Goal: Task Accomplishment & Management: Use online tool/utility

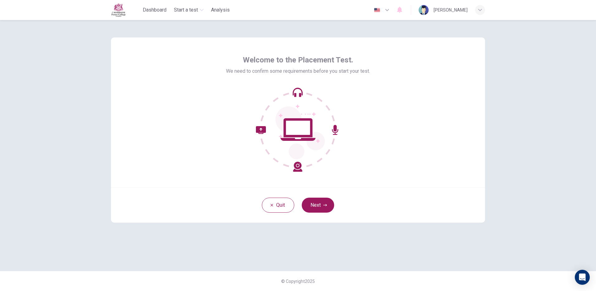
drag, startPoint x: 309, startPoint y: 198, endPoint x: 316, endPoint y: 199, distance: 7.9
click at [309, 198] on button "Next" at bounding box center [318, 204] width 32 height 15
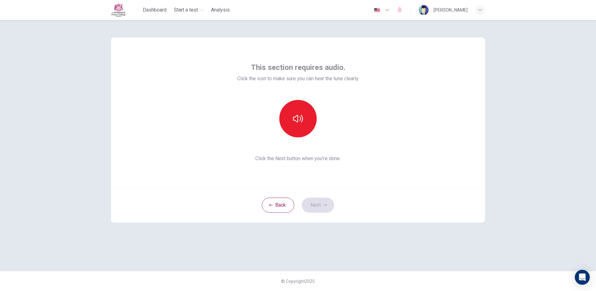
click at [316, 201] on div "Back Next" at bounding box center [298, 204] width 374 height 35
click at [296, 125] on button "button" at bounding box center [297, 118] width 37 height 37
click at [294, 125] on button "button" at bounding box center [297, 118] width 37 height 37
click at [319, 209] on button "Next" at bounding box center [318, 204] width 32 height 15
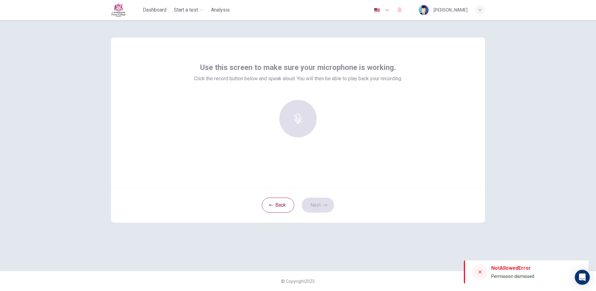
click at [283, 135] on div at bounding box center [297, 118] width 67 height 37
click at [293, 133] on div at bounding box center [297, 118] width 67 height 37
drag, startPoint x: 322, startPoint y: 192, endPoint x: 297, endPoint y: 108, distance: 87.9
click at [320, 186] on div "Use this screen to make sure your microphone is working. Click the record butto…" at bounding box center [298, 129] width 374 height 185
drag, startPoint x: 286, startPoint y: 79, endPoint x: 283, endPoint y: 84, distance: 6.4
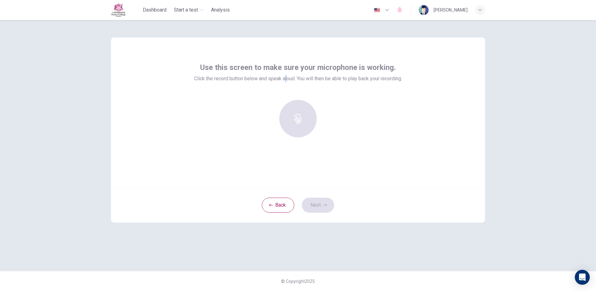
click at [283, 84] on div "Use this screen to make sure your microphone is working. Click the record butto…" at bounding box center [298, 102] width 208 height 80
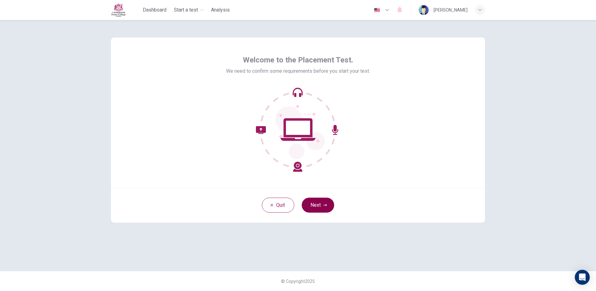
click at [327, 204] on button "Next" at bounding box center [318, 204] width 32 height 15
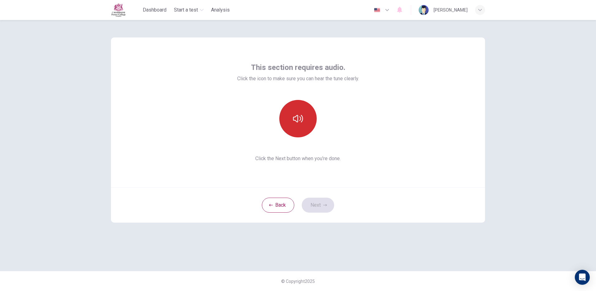
click at [312, 114] on button "button" at bounding box center [297, 118] width 37 height 37
click at [313, 193] on div "Back Next" at bounding box center [298, 204] width 374 height 35
click at [319, 203] on button "Next" at bounding box center [318, 204] width 32 height 15
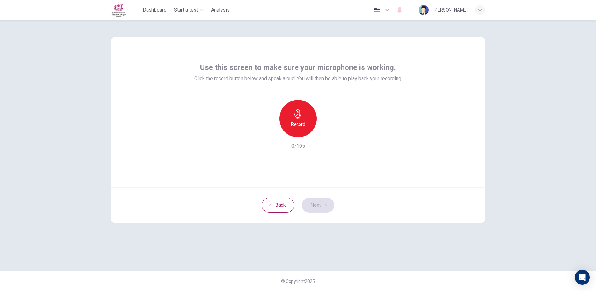
click at [303, 133] on div "Record" at bounding box center [297, 118] width 37 height 37
click at [303, 133] on div "Stop" at bounding box center [297, 118] width 37 height 37
click at [326, 132] on icon "button" at bounding box center [327, 132] width 3 height 4
click at [325, 135] on icon "button" at bounding box center [327, 132] width 6 height 6
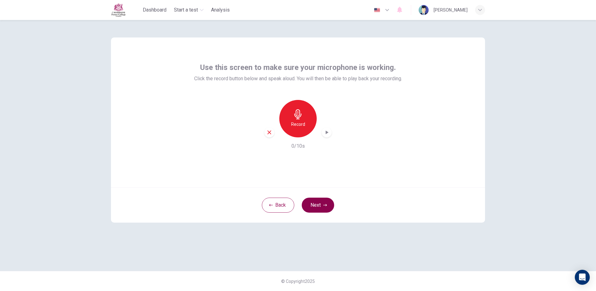
click at [319, 207] on button "Next" at bounding box center [318, 204] width 32 height 15
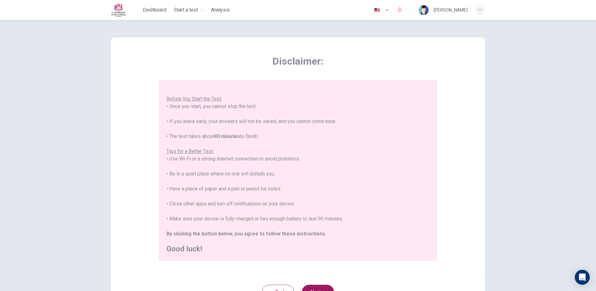
scroll to position [56, 0]
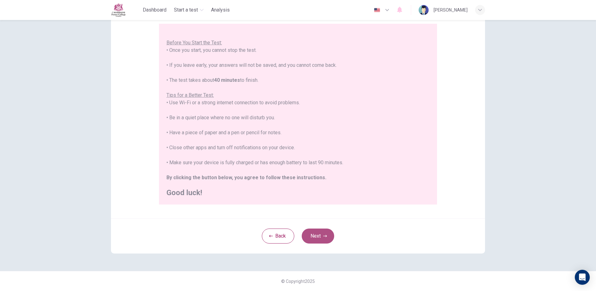
click at [315, 238] on button "Next" at bounding box center [318, 235] width 32 height 15
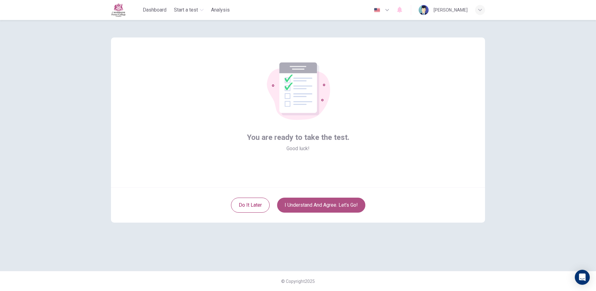
drag, startPoint x: 306, startPoint y: 204, endPoint x: 292, endPoint y: 200, distance: 14.3
click at [305, 204] on button "I understand and agree. Let’s go!" at bounding box center [321, 204] width 88 height 15
click at [301, 205] on button "I understand and agree. Let’s go!" at bounding box center [321, 204] width 88 height 15
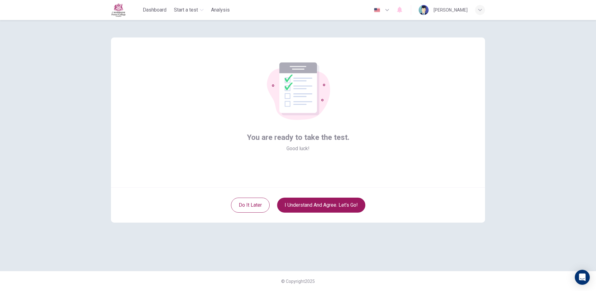
drag, startPoint x: 288, startPoint y: 104, endPoint x: 289, endPoint y: 127, distance: 23.4
click at [289, 127] on div "You are ready to take the test. Good luck!" at bounding box center [298, 107] width 103 height 90
drag, startPoint x: 289, startPoint y: 127, endPoint x: 223, endPoint y: 164, distance: 76.2
click at [223, 164] on div "You are ready to take the test. Good luck!" at bounding box center [298, 112] width 374 height 150
click at [222, 164] on div "You are ready to take the test. Good luck!" at bounding box center [298, 112] width 374 height 150
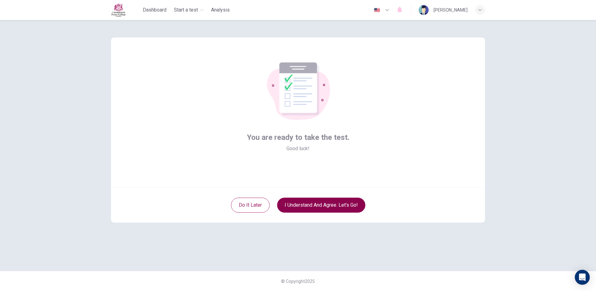
click at [352, 209] on button "I understand and agree. Let’s go!" at bounding box center [321, 204] width 88 height 15
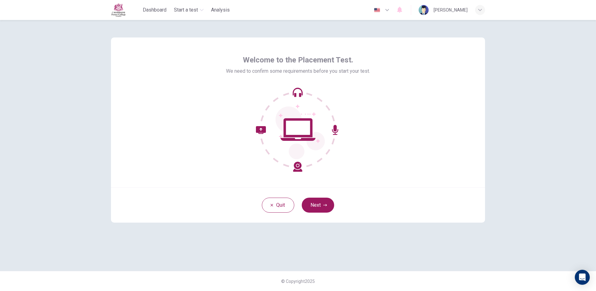
click at [318, 204] on button "Next" at bounding box center [318, 204] width 32 height 15
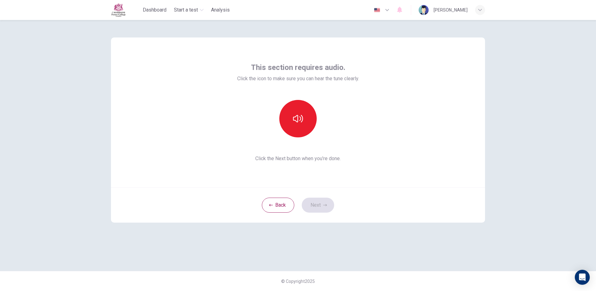
click at [318, 204] on div "Back Next" at bounding box center [298, 204] width 374 height 35
click at [308, 120] on button "button" at bounding box center [297, 118] width 37 height 37
click at [325, 203] on icon "button" at bounding box center [325, 205] width 4 height 4
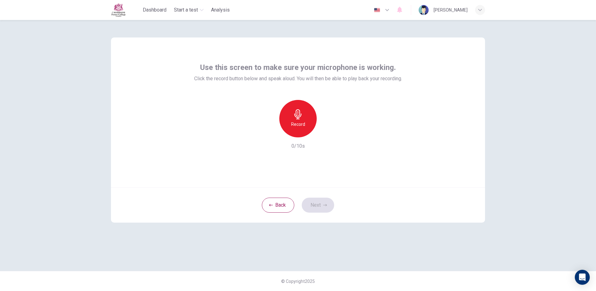
click at [295, 117] on icon "button" at bounding box center [298, 114] width 10 height 10
click at [290, 106] on div "Stop" at bounding box center [297, 118] width 37 height 37
click at [312, 204] on button "Next" at bounding box center [318, 204] width 32 height 15
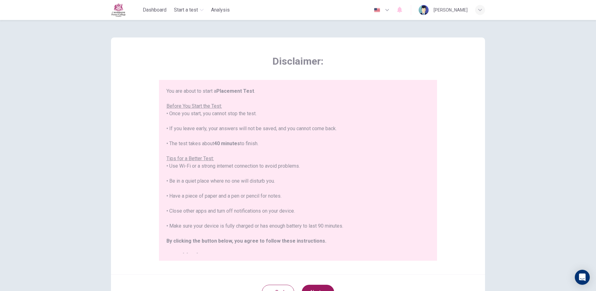
scroll to position [56, 0]
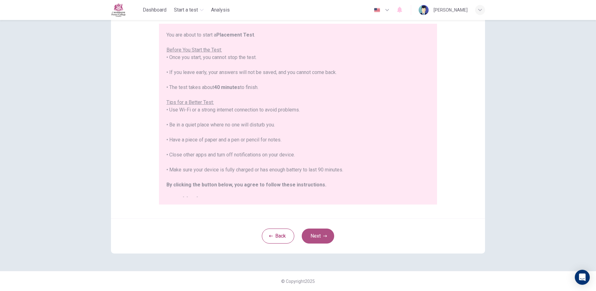
click at [319, 231] on button "Next" at bounding box center [318, 235] width 32 height 15
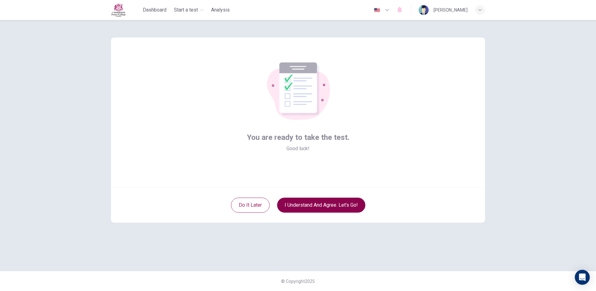
click at [328, 205] on button "I understand and agree. Let’s go!" at bounding box center [321, 204] width 88 height 15
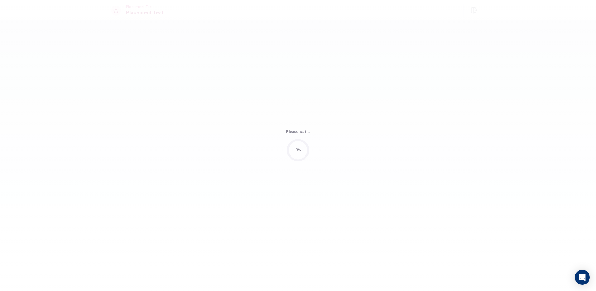
click at [328, 205] on div "Please wait... 0%" at bounding box center [298, 145] width 596 height 291
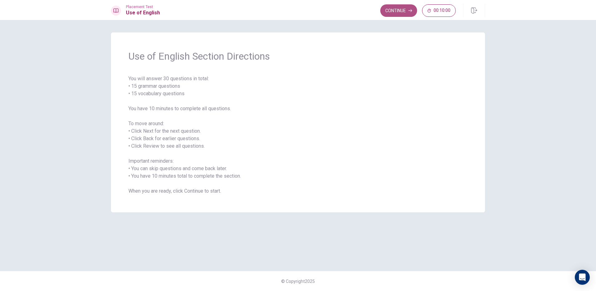
click at [383, 10] on button "Continue" at bounding box center [398, 10] width 37 height 12
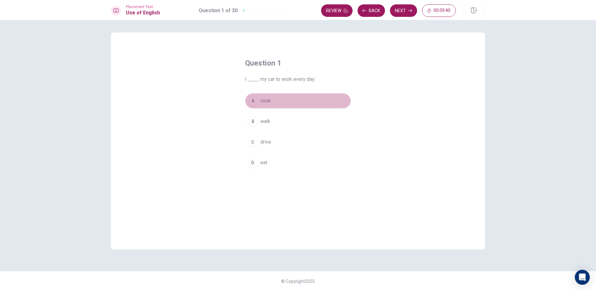
click at [253, 108] on button "A cook" at bounding box center [298, 101] width 106 height 16
click at [267, 141] on span "drive" at bounding box center [265, 141] width 11 height 7
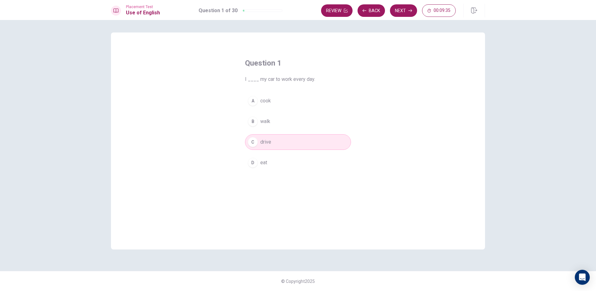
click at [405, 12] on button "Next" at bounding box center [403, 10] width 27 height 12
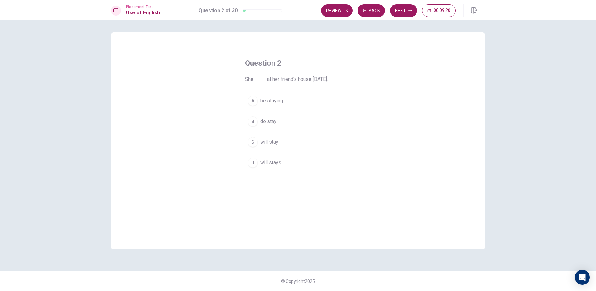
click at [277, 148] on button "C will stay" at bounding box center [298, 142] width 106 height 16
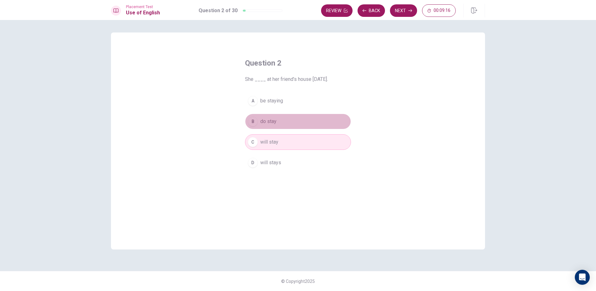
click at [299, 119] on button "B do stay" at bounding box center [298, 121] width 106 height 16
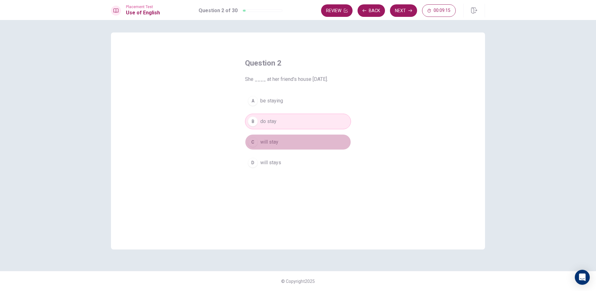
click at [284, 137] on button "C will stay" at bounding box center [298, 142] width 106 height 16
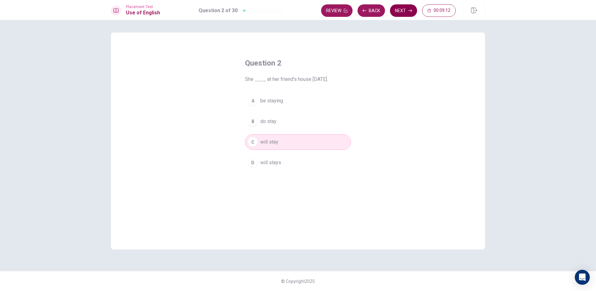
click at [399, 7] on button "Next" at bounding box center [403, 10] width 27 height 12
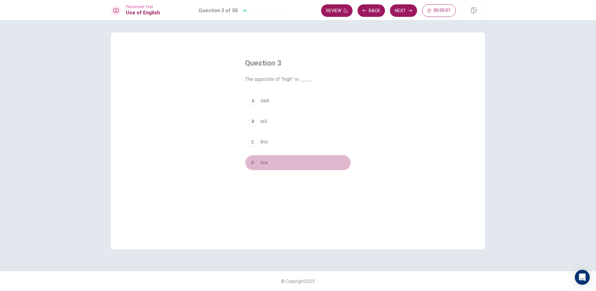
click at [258, 161] on button "D low" at bounding box center [298, 163] width 106 height 16
click at [407, 14] on button "Next" at bounding box center [403, 10] width 27 height 12
click at [273, 161] on button "D coat" at bounding box center [298, 163] width 106 height 16
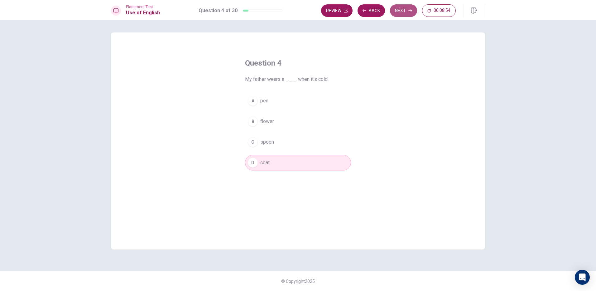
click at [393, 12] on button "Next" at bounding box center [403, 10] width 27 height 12
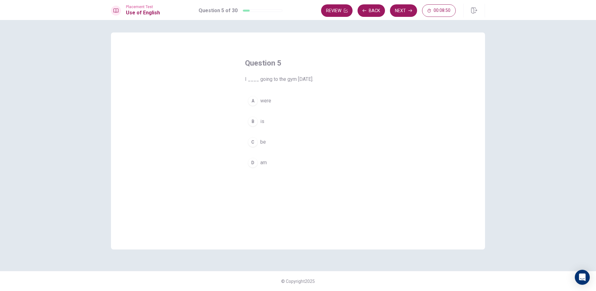
click at [263, 165] on span "am" at bounding box center [263, 162] width 7 height 7
click at [410, 12] on icon "button" at bounding box center [410, 11] width 4 height 4
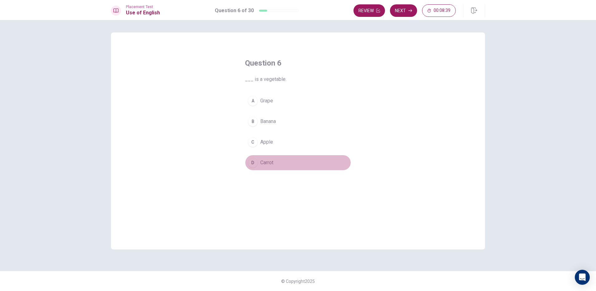
click at [250, 162] on div "D" at bounding box center [253, 162] width 10 height 10
click at [405, 10] on button "Next" at bounding box center [403, 10] width 27 height 12
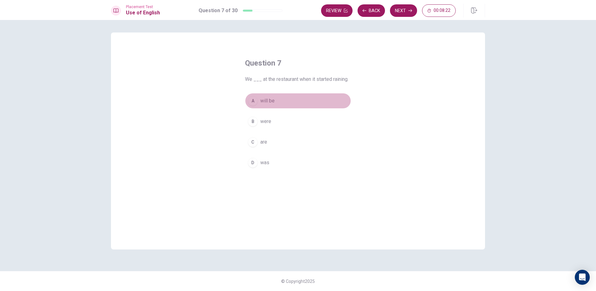
click at [267, 106] on button "A will be" at bounding box center [298, 101] width 106 height 16
click at [269, 120] on span "were" at bounding box center [265, 121] width 11 height 7
click at [273, 94] on button "A will be" at bounding box center [298, 101] width 106 height 16
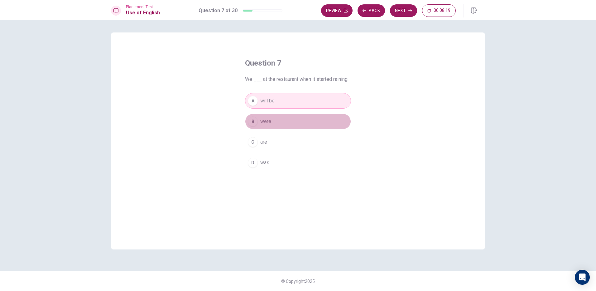
click at [272, 126] on button "B were" at bounding box center [298, 121] width 106 height 16
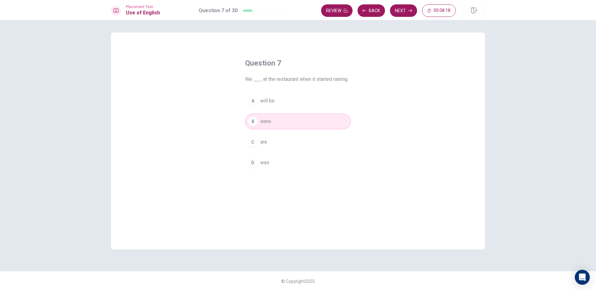
click at [274, 103] on span "will be" at bounding box center [267, 100] width 14 height 7
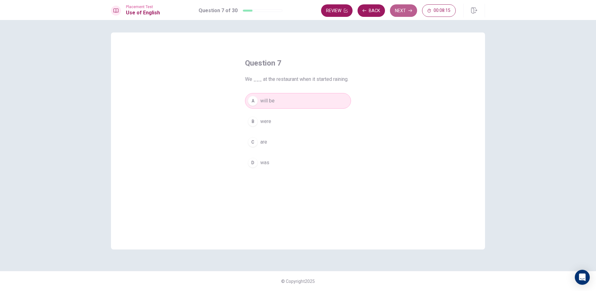
click at [396, 10] on button "Next" at bounding box center [403, 10] width 27 height 12
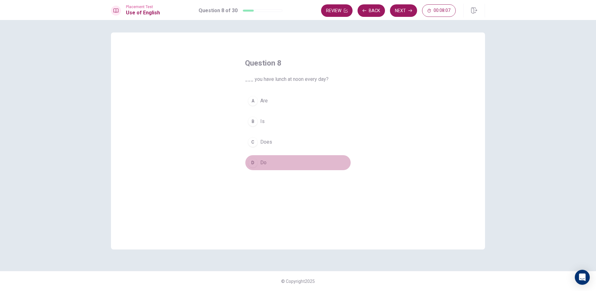
click at [267, 163] on button "D Do" at bounding box center [298, 163] width 106 height 16
click at [397, 9] on button "Next" at bounding box center [403, 10] width 27 height 12
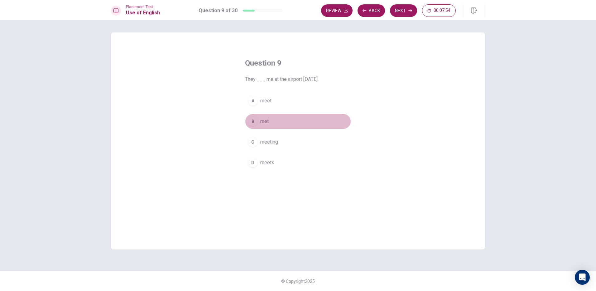
click at [264, 119] on span "met" at bounding box center [264, 121] width 8 height 7
click at [402, 9] on button "Next" at bounding box center [403, 10] width 27 height 12
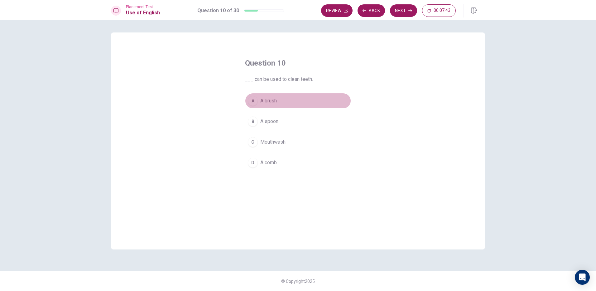
click at [282, 102] on button "A A brush" at bounding box center [298, 101] width 106 height 16
drag, startPoint x: 272, startPoint y: 125, endPoint x: 277, endPoint y: 128, distance: 5.3
click at [277, 128] on button "B A spoon" at bounding box center [298, 121] width 106 height 16
click at [283, 94] on button "A A brush" at bounding box center [298, 101] width 106 height 16
drag, startPoint x: 285, startPoint y: 112, endPoint x: 279, endPoint y: 116, distance: 7.1
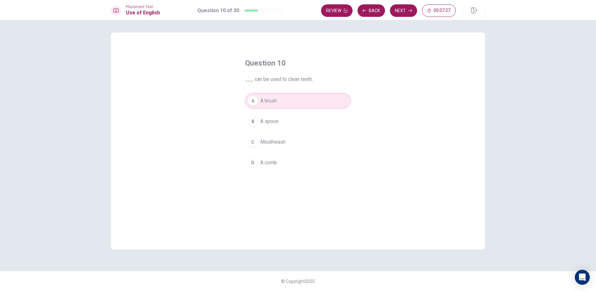
click at [279, 116] on div "A A brush B A spoon C Mouthwash D A comb" at bounding box center [298, 131] width 106 height 77
click at [271, 120] on span "A spoon" at bounding box center [269, 121] width 18 height 7
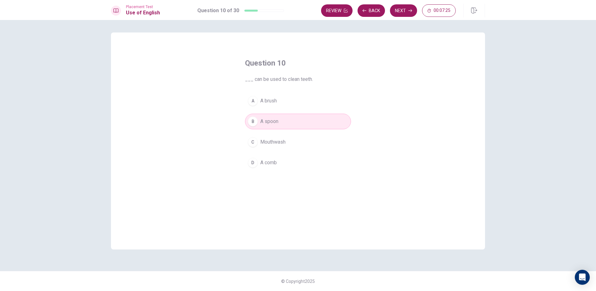
click at [290, 94] on button "A A brush" at bounding box center [298, 101] width 106 height 16
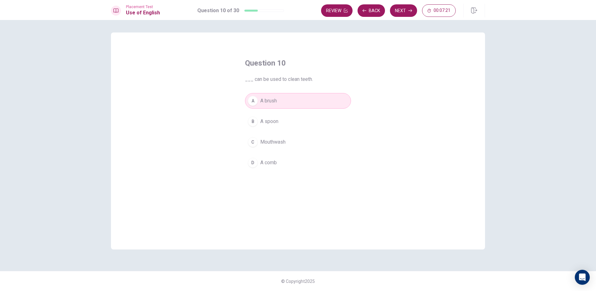
click at [410, 10] on icon "button" at bounding box center [410, 11] width 4 height 4
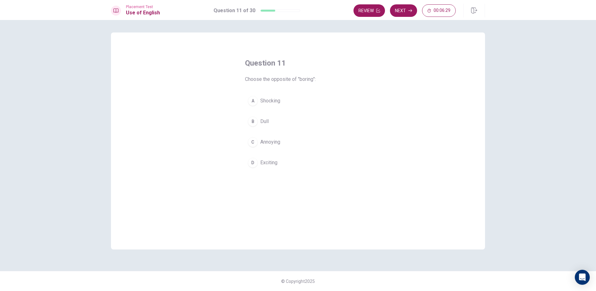
click at [266, 165] on span "Exciting" at bounding box center [268, 162] width 17 height 7
drag, startPoint x: 289, startPoint y: 111, endPoint x: 284, endPoint y: 127, distance: 16.3
click at [284, 127] on div "A Shocking B Dull C Annoying D Exciting" at bounding box center [298, 131] width 106 height 77
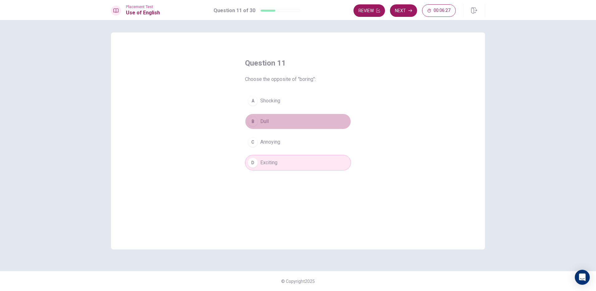
click at [254, 126] on div "B" at bounding box center [253, 121] width 10 height 10
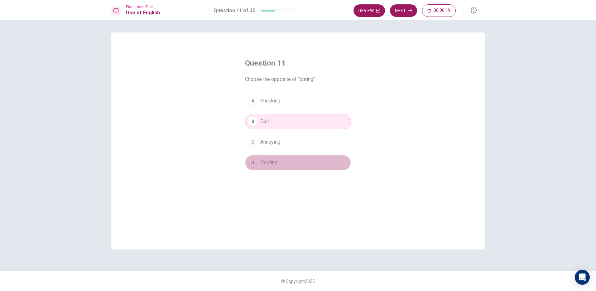
click at [268, 163] on span "Exciting" at bounding box center [268, 162] width 17 height 7
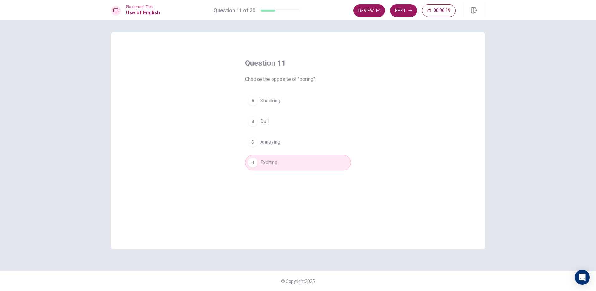
click at [285, 123] on button "B Dull" at bounding box center [298, 121] width 106 height 16
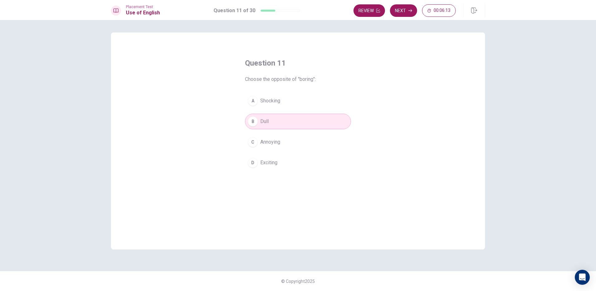
drag, startPoint x: 253, startPoint y: 161, endPoint x: 257, endPoint y: 162, distance: 4.2
click at [257, 162] on div "D" at bounding box center [253, 162] width 10 height 10
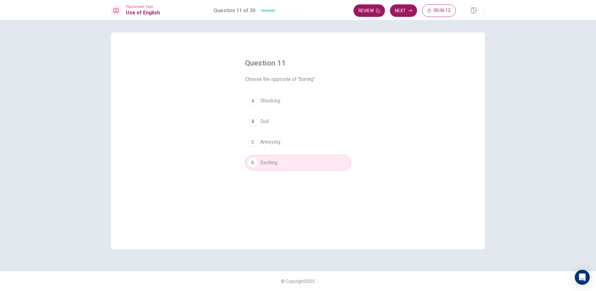
drag, startPoint x: 293, startPoint y: 111, endPoint x: 293, endPoint y: 120, distance: 9.4
click at [293, 120] on div "A Shocking B Dull C Annoying D Exciting" at bounding box center [298, 131] width 106 height 77
click at [301, 114] on div "A Shocking B Dull C Annoying D Exciting" at bounding box center [298, 131] width 106 height 77
click at [269, 125] on button "B Dull" at bounding box center [298, 121] width 106 height 16
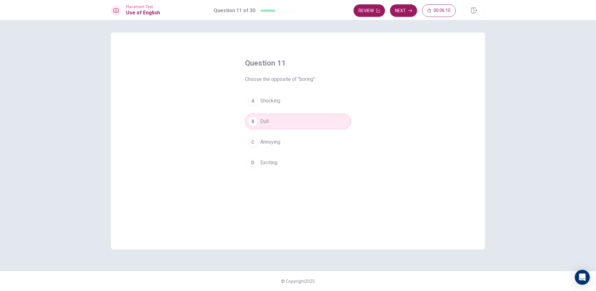
click at [279, 165] on button "D Exciting" at bounding box center [298, 163] width 106 height 16
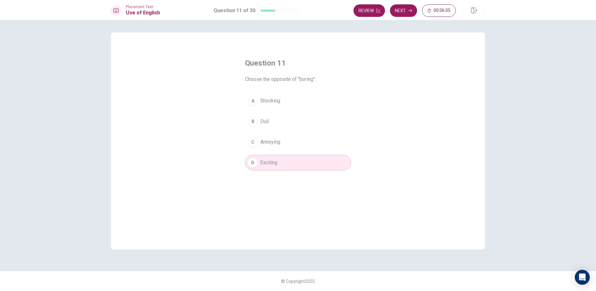
click at [277, 111] on div "A Shocking B Dull C Annoying D Exciting" at bounding box center [298, 131] width 106 height 77
drag, startPoint x: 255, startPoint y: 145, endPoint x: 258, endPoint y: 134, distance: 11.8
click at [255, 145] on div "C" at bounding box center [253, 142] width 10 height 10
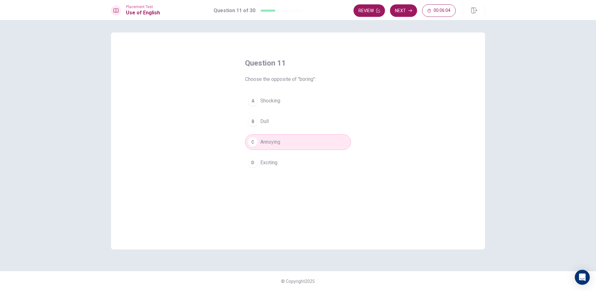
click at [263, 119] on span "Dull" at bounding box center [264, 121] width 8 height 7
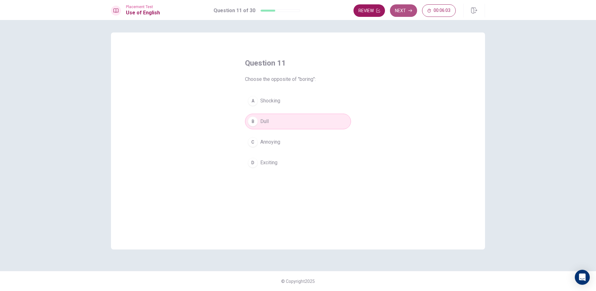
click at [396, 7] on button "Next" at bounding box center [403, 10] width 27 height 12
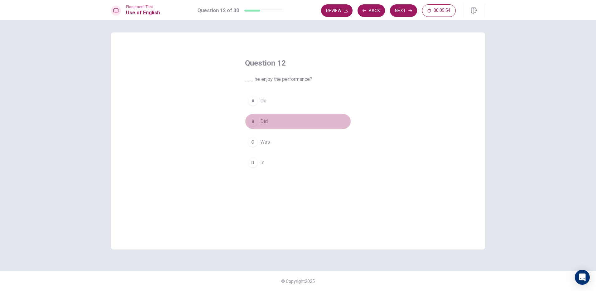
click at [264, 122] on span "Did" at bounding box center [263, 121] width 7 height 7
click at [411, 13] on button "Next" at bounding box center [403, 10] width 27 height 12
click at [272, 127] on button "B Thin" at bounding box center [298, 121] width 106 height 16
click at [406, 13] on button "Next" at bounding box center [403, 10] width 27 height 12
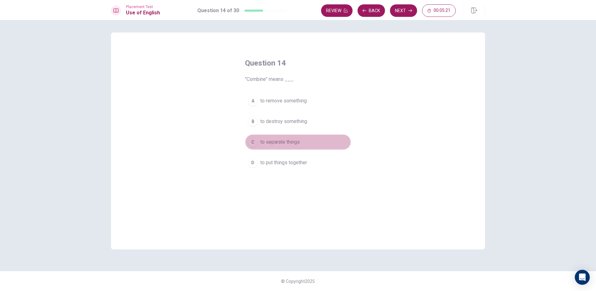
click at [267, 145] on span "to separate things" at bounding box center [280, 141] width 40 height 7
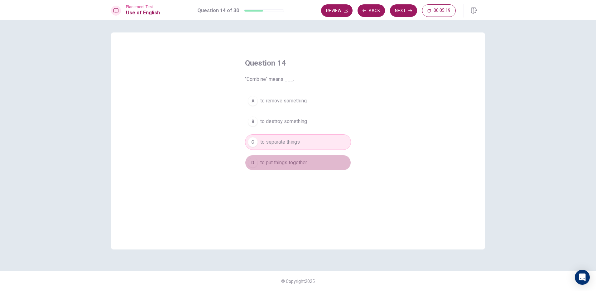
click at [268, 169] on button "D to put things together" at bounding box center [298, 163] width 106 height 16
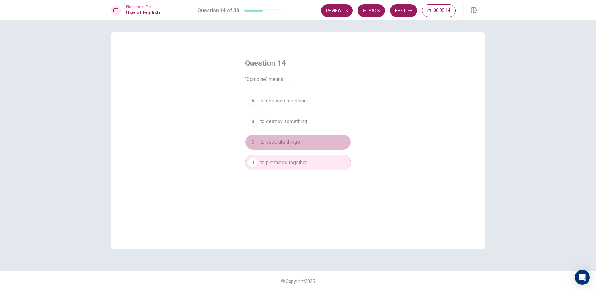
click at [277, 138] on button "C to separate things" at bounding box center [298, 142] width 106 height 16
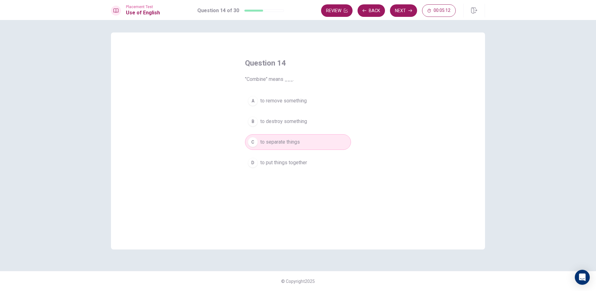
click at [290, 108] on div "A to remove something B to destroy something C to separate things D to put thin…" at bounding box center [298, 131] width 106 height 77
click at [278, 160] on span "to put things together" at bounding box center [283, 162] width 47 height 7
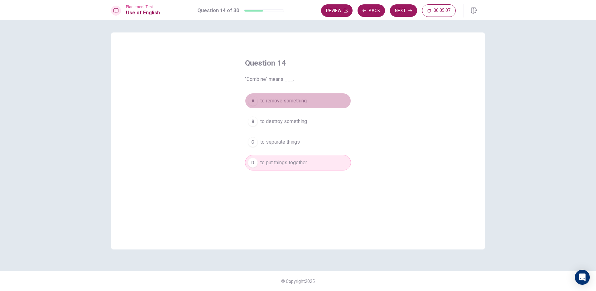
click at [334, 104] on button "A to remove something" at bounding box center [298, 101] width 106 height 16
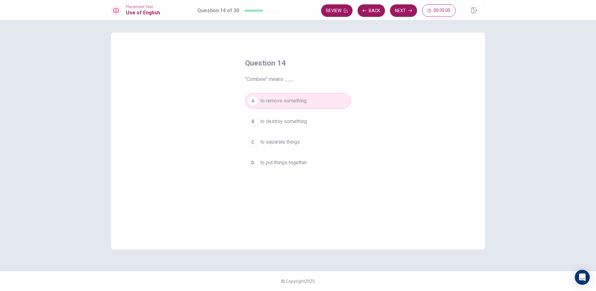
click at [288, 155] on button "D to put things together" at bounding box center [298, 163] width 106 height 16
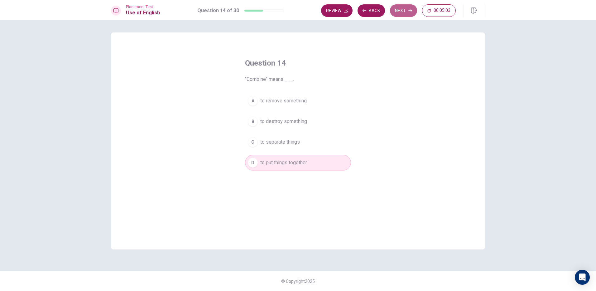
drag, startPoint x: 411, startPoint y: 10, endPoint x: 408, endPoint y: 15, distance: 5.7
click at [410, 10] on icon "button" at bounding box center [410, 11] width 4 height 4
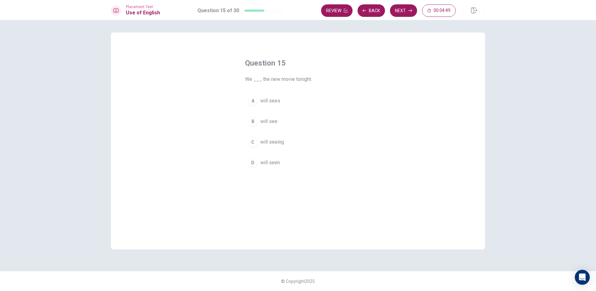
click at [269, 122] on span "will see" at bounding box center [268, 121] width 17 height 7
click at [405, 10] on button "Next" at bounding box center [403, 10] width 27 height 12
click at [262, 146] on button "C an" at bounding box center [298, 142] width 106 height 16
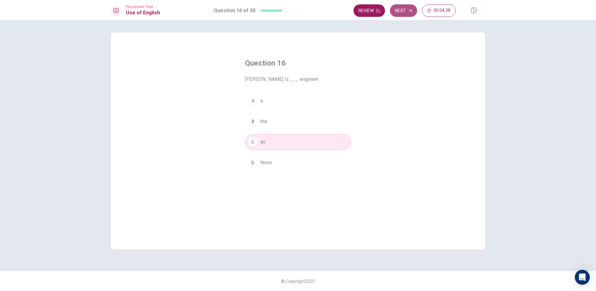
click at [414, 6] on button "Next" at bounding box center [403, 10] width 27 height 12
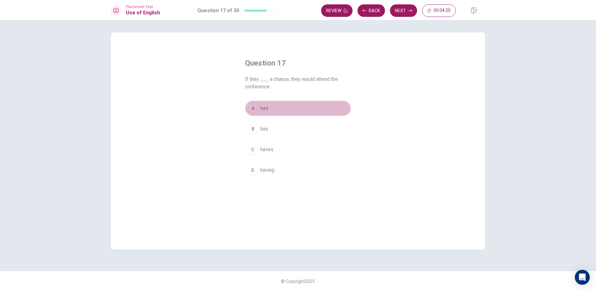
click at [273, 106] on button "A had" at bounding box center [298, 108] width 106 height 16
click at [280, 160] on div "A had B has C haves D having" at bounding box center [298, 138] width 106 height 77
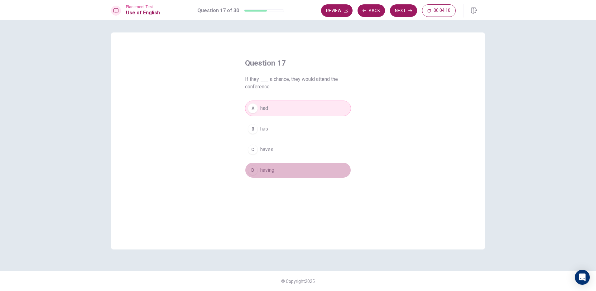
click at [273, 166] on span "having" at bounding box center [267, 169] width 14 height 7
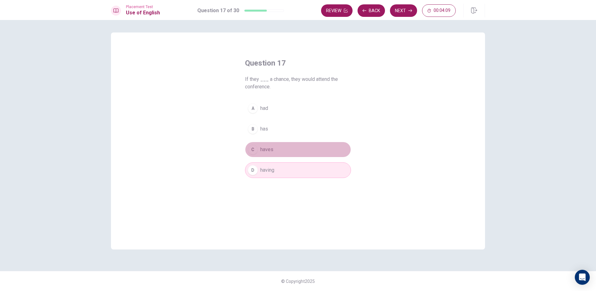
click at [272, 143] on button "C haves" at bounding box center [298, 150] width 106 height 16
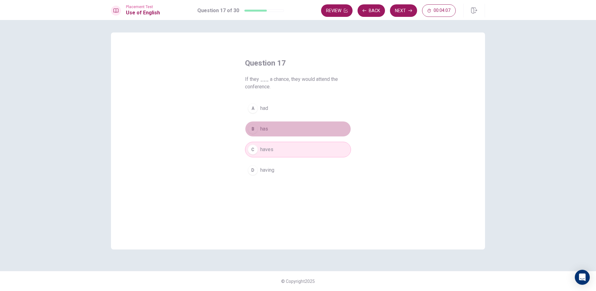
click at [270, 133] on button "B has" at bounding box center [298, 129] width 106 height 16
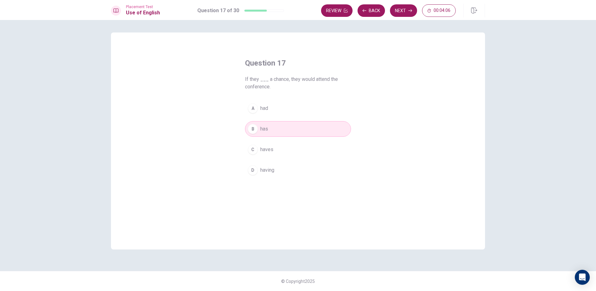
click at [292, 114] on button "A had" at bounding box center [298, 108] width 106 height 16
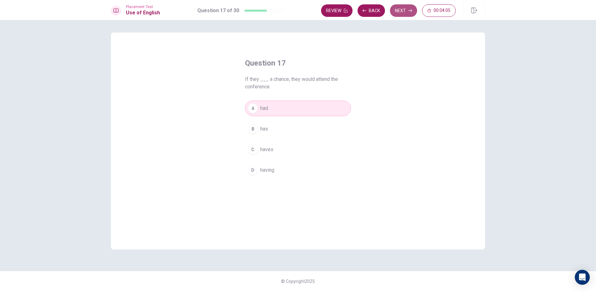
click at [409, 7] on button "Next" at bounding box center [403, 10] width 27 height 12
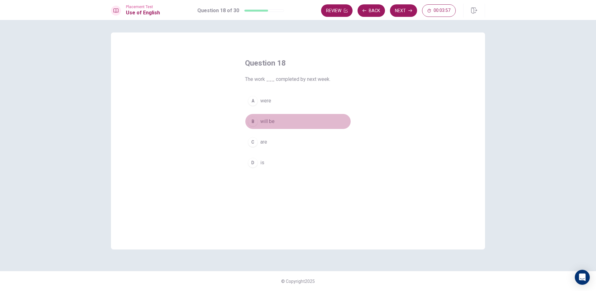
click at [276, 121] on button "B will be" at bounding box center [298, 121] width 106 height 16
click at [408, 10] on icon "button" at bounding box center [410, 11] width 4 height 4
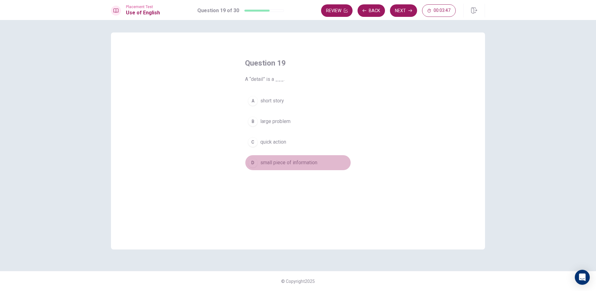
click at [281, 161] on span "small piece of information" at bounding box center [288, 162] width 57 height 7
click at [410, 7] on button "Next" at bounding box center [403, 10] width 27 height 12
drag, startPoint x: 272, startPoint y: 159, endPoint x: 354, endPoint y: 90, distance: 107.6
click at [272, 159] on span "did you do" at bounding box center [271, 162] width 23 height 7
click at [398, 9] on button "Next" at bounding box center [403, 10] width 27 height 12
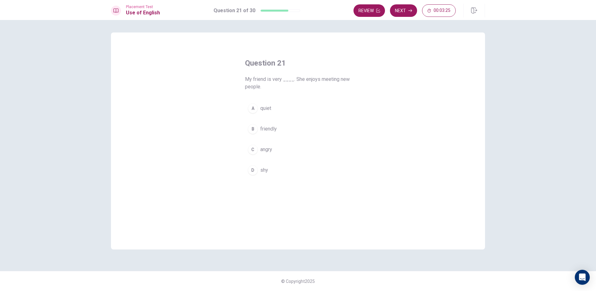
click at [268, 126] on span "friendly" at bounding box center [268, 128] width 17 height 7
click at [405, 7] on button "Next" at bounding box center [403, 10] width 27 height 12
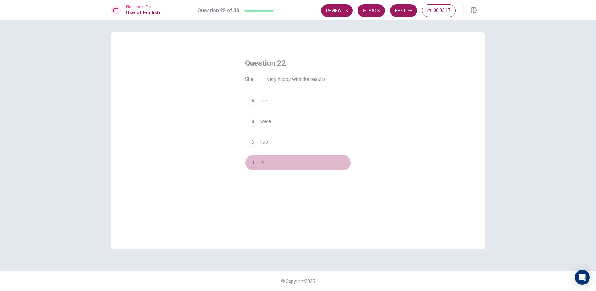
click at [272, 164] on button "D is" at bounding box center [298, 163] width 106 height 16
click at [404, 10] on button "Next" at bounding box center [403, 10] width 27 height 12
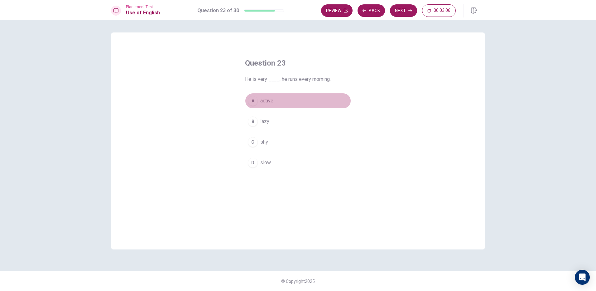
click at [273, 94] on button "A active" at bounding box center [298, 101] width 106 height 16
click at [403, 13] on button "Next" at bounding box center [403, 10] width 27 height 12
click at [276, 99] on button "A bored" at bounding box center [298, 101] width 106 height 16
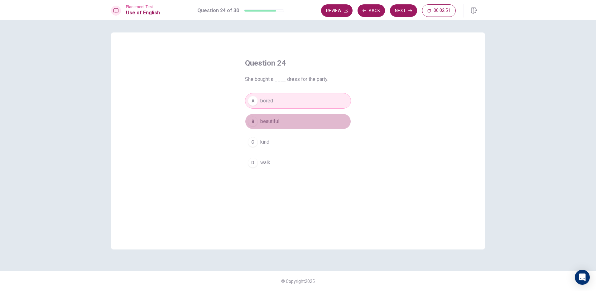
click at [278, 124] on span "beautiful" at bounding box center [269, 121] width 19 height 7
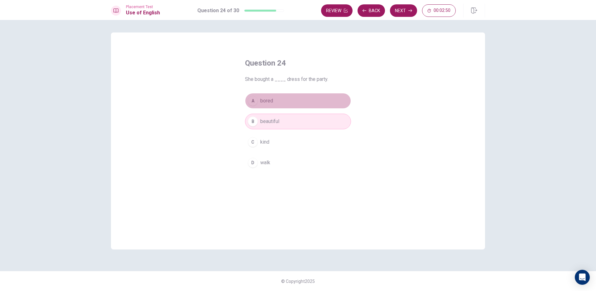
click at [283, 105] on button "A bored" at bounding box center [298, 101] width 106 height 16
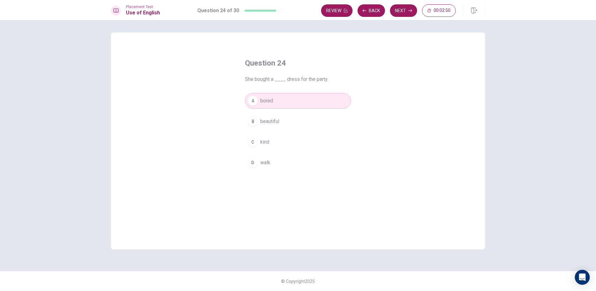
click at [284, 120] on button "B beautiful" at bounding box center [298, 121] width 106 height 16
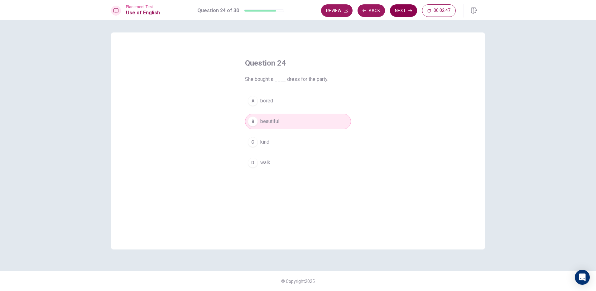
click at [411, 7] on button "Next" at bounding box center [403, 10] width 27 height 12
click at [272, 119] on span "Could" at bounding box center [266, 121] width 12 height 7
click at [407, 10] on button "Next" at bounding box center [403, 10] width 27 height 12
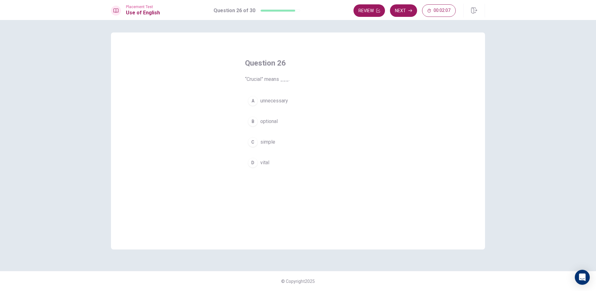
click at [108, 112] on div "Question 26 “Crucial” means ___. A unnecessary B optional C simple D vital" at bounding box center [298, 145] width 394 height 226
drag, startPoint x: 273, startPoint y: 99, endPoint x: 270, endPoint y: 90, distance: 8.5
click at [270, 90] on div "Question 26 “Crucial” means ___. A unnecessary B optional C simple D vital" at bounding box center [298, 114] width 131 height 132
click at [285, 99] on span "unnecessary" at bounding box center [274, 100] width 28 height 7
click at [399, 10] on button "Next" at bounding box center [403, 10] width 27 height 12
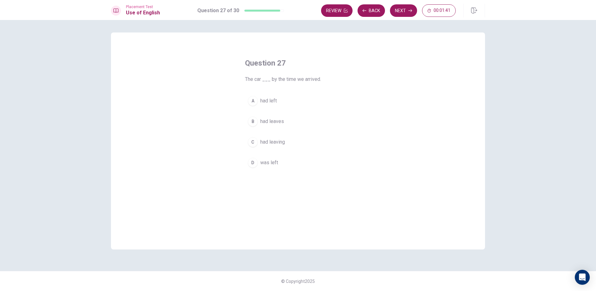
click at [262, 168] on button "D was left" at bounding box center [298, 163] width 106 height 16
click at [394, 16] on button "Next" at bounding box center [403, 10] width 27 height 12
click at [249, 121] on div "B" at bounding box center [253, 121] width 10 height 10
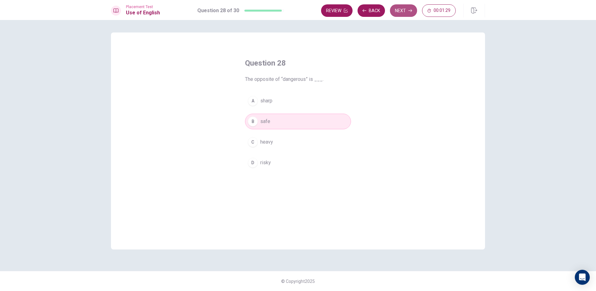
click at [393, 10] on button "Next" at bounding box center [403, 10] width 27 height 12
click at [141, 178] on div "Question 29 If she ___ time, she will call you. A has B having C had D have" at bounding box center [298, 140] width 374 height 217
click at [267, 105] on button "A has" at bounding box center [298, 101] width 106 height 16
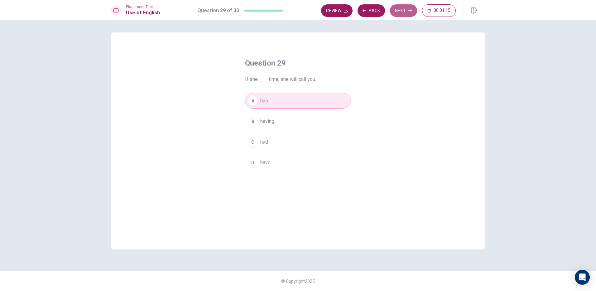
click at [400, 8] on button "Next" at bounding box center [403, 10] width 27 height 12
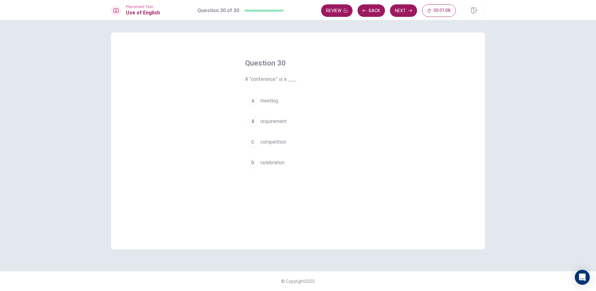
click at [265, 106] on button "A meeting" at bounding box center [298, 101] width 106 height 16
click at [395, 11] on button "Next" at bounding box center [403, 10] width 27 height 12
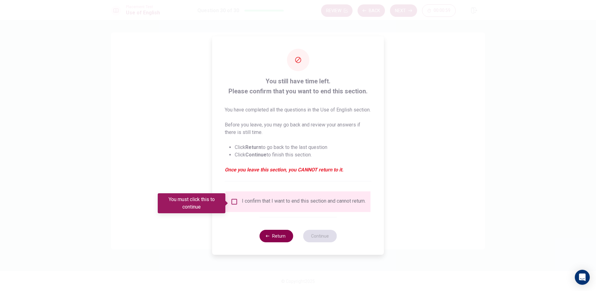
click at [278, 240] on button "Return" at bounding box center [276, 235] width 34 height 12
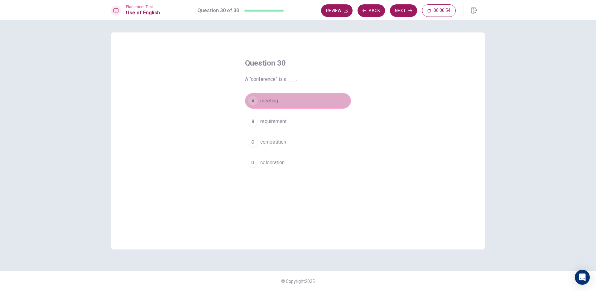
click at [280, 107] on button "A meeting" at bounding box center [298, 101] width 106 height 16
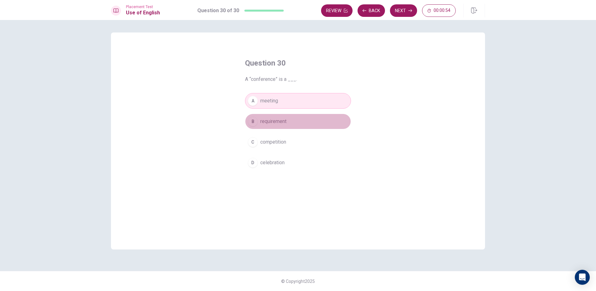
click at [283, 120] on span "requirement" at bounding box center [273, 121] width 26 height 7
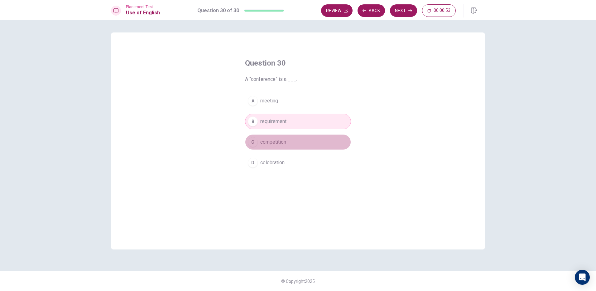
drag, startPoint x: 287, startPoint y: 136, endPoint x: 287, endPoint y: 139, distance: 3.1
click at [287, 137] on button "C competition" at bounding box center [298, 142] width 106 height 16
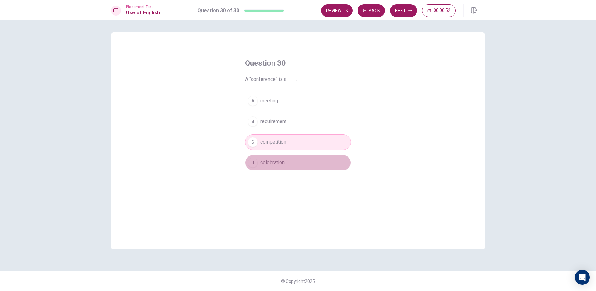
click at [302, 163] on button "D celebration" at bounding box center [298, 163] width 106 height 16
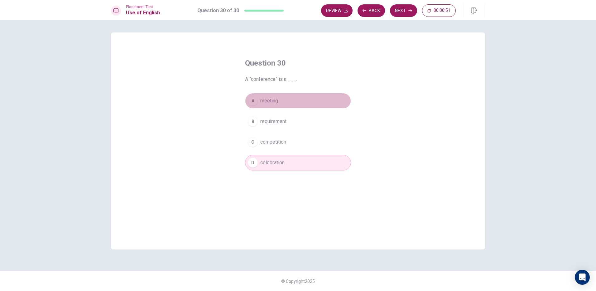
click at [283, 98] on button "A meeting" at bounding box center [298, 101] width 106 height 16
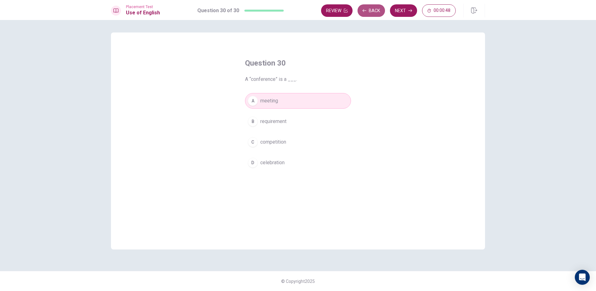
click at [371, 12] on button "Back" at bounding box center [371, 10] width 27 height 12
click at [369, 12] on button "Back" at bounding box center [371, 10] width 27 height 12
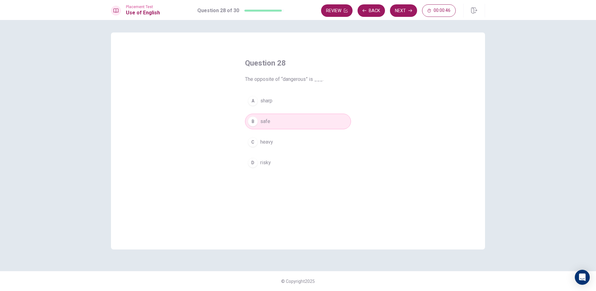
click at [368, 0] on html "This site uses cookies, as explained in our Privacy Policy . If you agree to th…" at bounding box center [298, 145] width 596 height 291
click at [412, 100] on div "Question 28 The opposite of “dangerous” is ___. A sharp B safe C heavy D risky" at bounding box center [298, 140] width 374 height 217
click at [375, 12] on button "Back" at bounding box center [371, 10] width 27 height 12
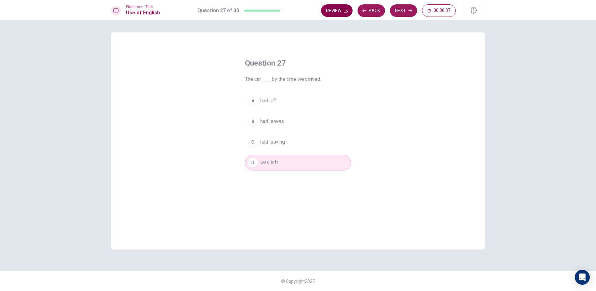
click at [371, 13] on button "Back" at bounding box center [371, 10] width 27 height 12
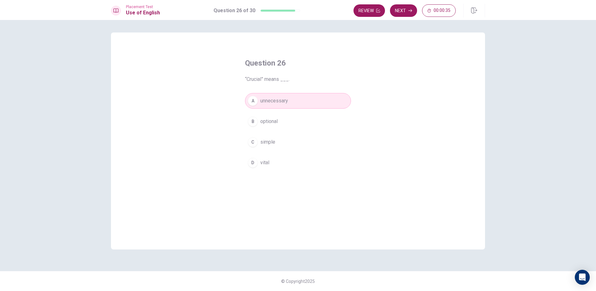
click at [281, 164] on button "D vital" at bounding box center [298, 163] width 106 height 16
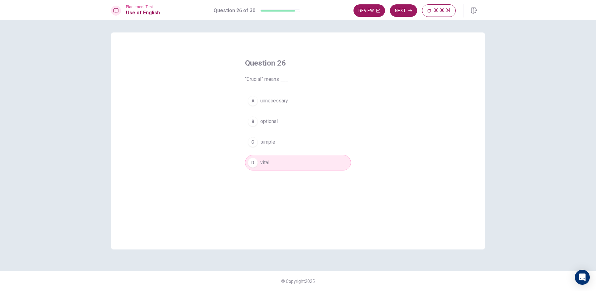
click at [292, 102] on button "A unnecessary" at bounding box center [298, 101] width 106 height 16
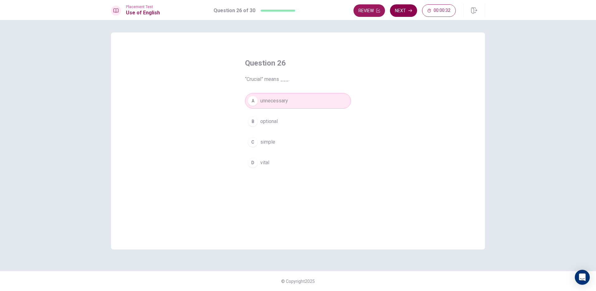
click at [393, 11] on button "Next" at bounding box center [403, 10] width 27 height 12
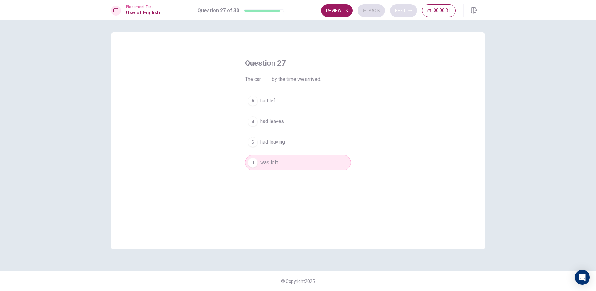
click at [393, 11] on div "Review Back Next 00:00:31" at bounding box center [388, 10] width 135 height 12
click at [405, 4] on div "Review Back Next 00:00:26" at bounding box center [403, 11] width 164 height 14
click at [404, 8] on button "Next" at bounding box center [403, 10] width 27 height 12
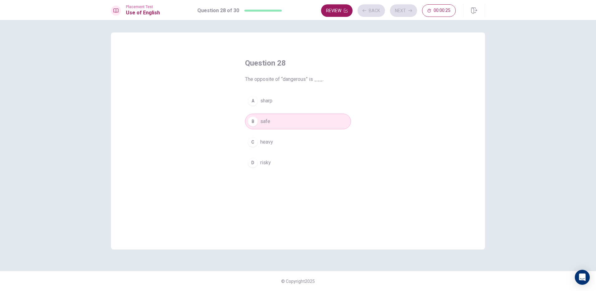
click at [404, 8] on div "Review Back Next 00:00:25" at bounding box center [388, 10] width 135 height 12
click at [406, 15] on button "Next" at bounding box center [403, 10] width 27 height 12
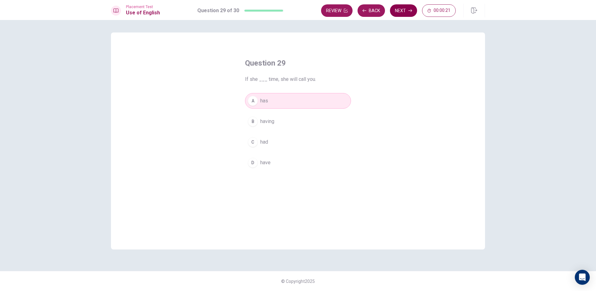
click at [396, 6] on button "Next" at bounding box center [403, 10] width 27 height 12
click at [405, 14] on button "Next" at bounding box center [403, 10] width 27 height 12
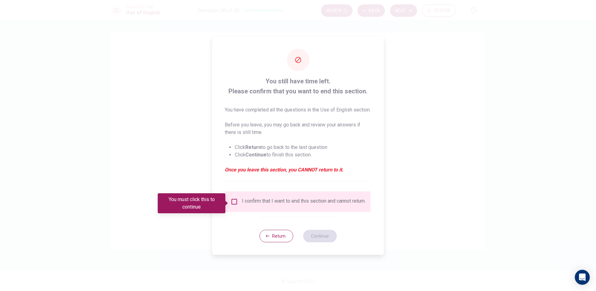
click at [415, 65] on div at bounding box center [298, 145] width 596 height 291
click at [286, 242] on button "Return" at bounding box center [276, 235] width 34 height 12
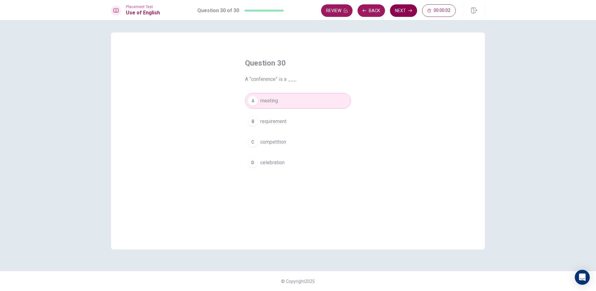
click at [406, 9] on button "Next" at bounding box center [403, 10] width 27 height 12
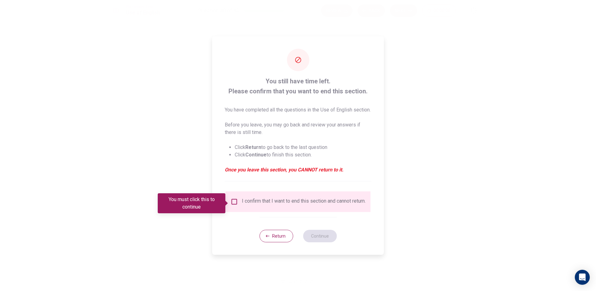
click at [237, 205] on input "You must click this to continue" at bounding box center [234, 201] width 7 height 7
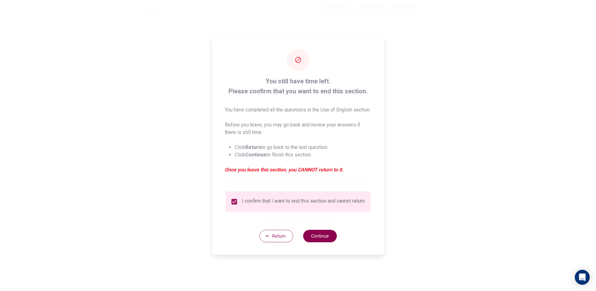
click at [315, 242] on button "Continue" at bounding box center [320, 235] width 34 height 12
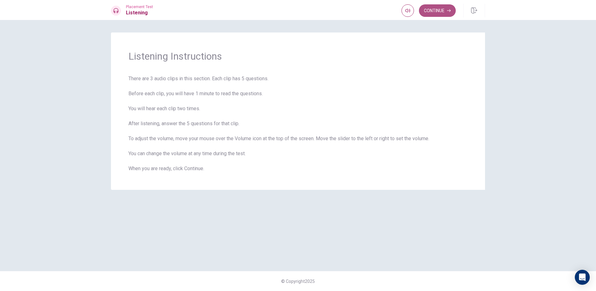
click at [441, 11] on button "Continue" at bounding box center [437, 10] width 37 height 12
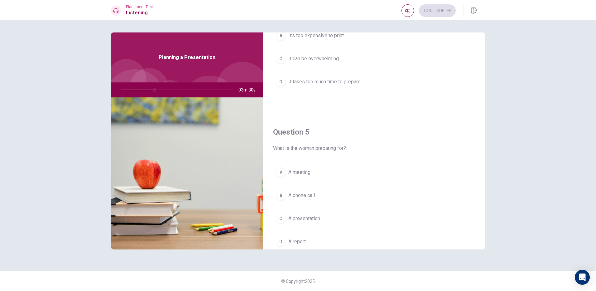
scroll to position [581, 0]
click at [296, 196] on span "A presentation" at bounding box center [304, 193] width 32 height 7
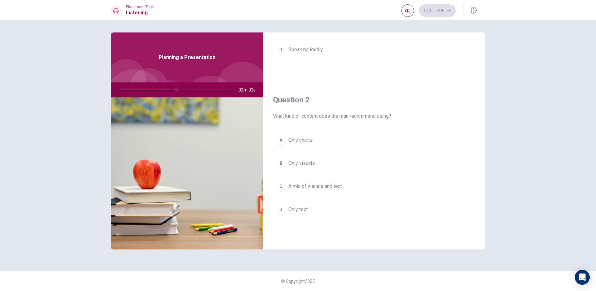
scroll to position [125, 0]
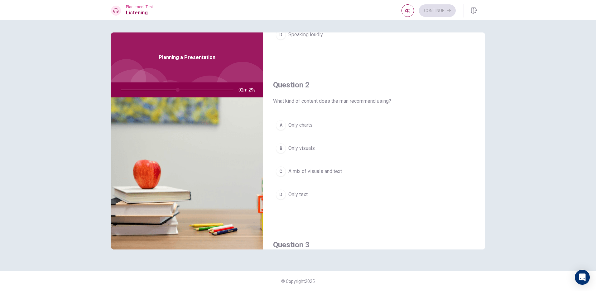
click at [344, 175] on button "C A mix of visuals and text" at bounding box center [374, 171] width 202 height 16
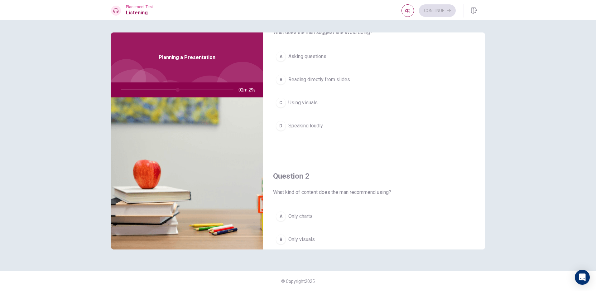
scroll to position [0, 0]
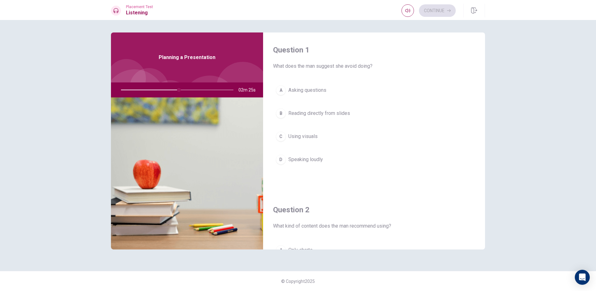
click at [306, 112] on span "Reading directly from slides" at bounding box center [319, 112] width 62 height 7
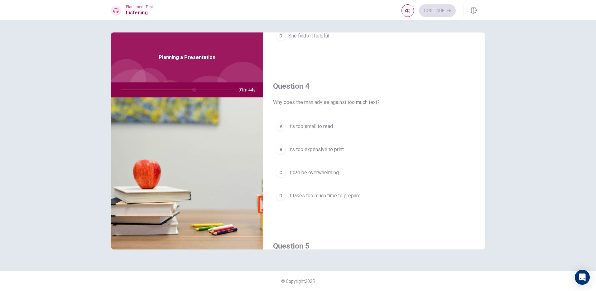
scroll to position [457, 0]
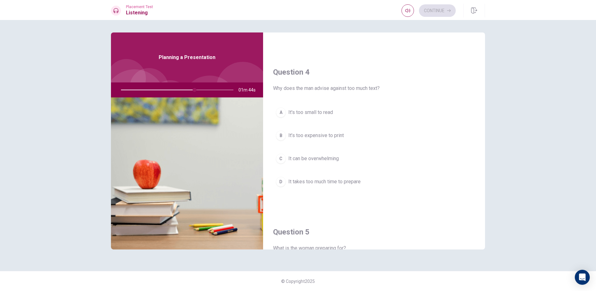
click at [328, 170] on div "A It's too small to read B It’s too expensive to print C It can be overwhelming…" at bounding box center [374, 152] width 202 height 97
click at [328, 167] on div "A It's too small to read B It’s too expensive to print C It can be overwhelming…" at bounding box center [374, 152] width 202 height 97
click at [327, 168] on div "A It's too small to read B It’s too expensive to print C It can be overwhelming…" at bounding box center [374, 152] width 202 height 97
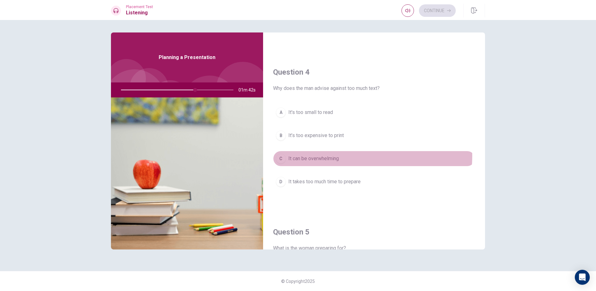
click at [334, 155] on span "It can be overwhelming" at bounding box center [313, 158] width 51 height 7
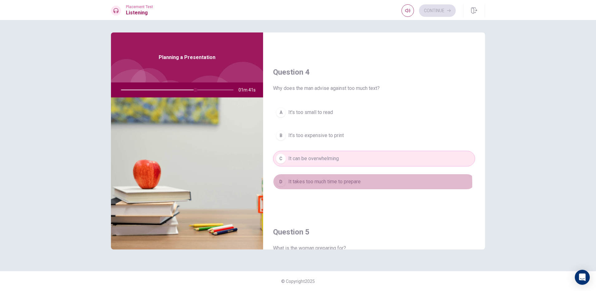
click at [348, 183] on span "It takes too much time to prepare" at bounding box center [324, 181] width 72 height 7
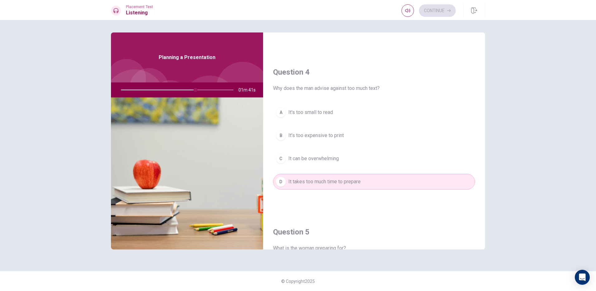
click at [349, 148] on div "A It's too small to read B It’s too expensive to print C It can be overwhelming…" at bounding box center [374, 152] width 202 height 97
click at [345, 106] on button "A It's too small to read" at bounding box center [374, 112] width 202 height 16
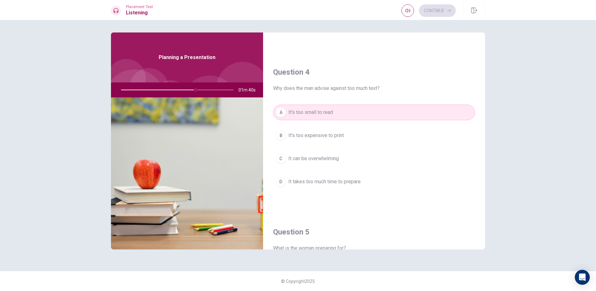
click at [336, 134] on span "It’s too expensive to print" at bounding box center [315, 135] width 55 height 7
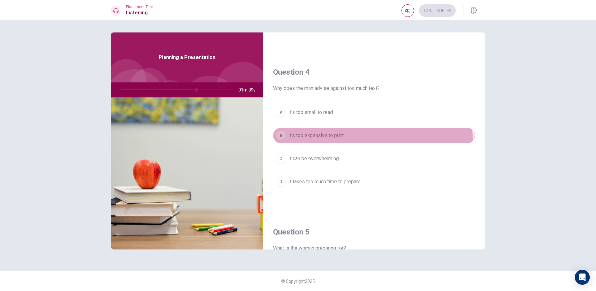
click at [336, 143] on button "B It’s too expensive to print" at bounding box center [374, 136] width 202 height 16
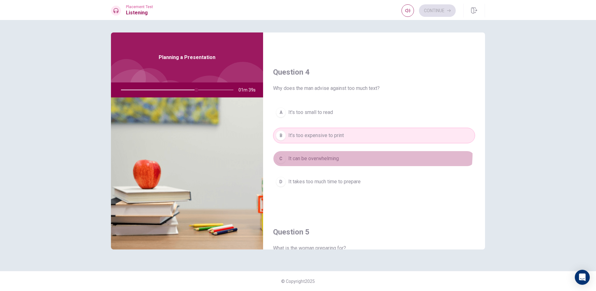
click at [337, 152] on button "C It can be overwhelming" at bounding box center [374, 159] width 202 height 16
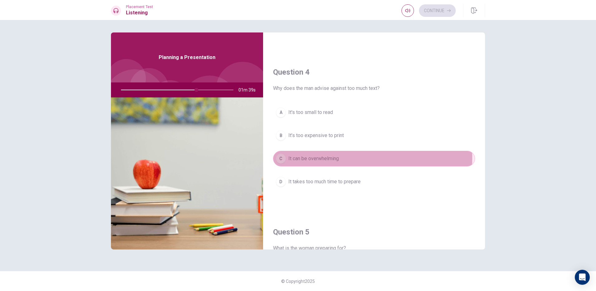
click at [337, 158] on span "It can be overwhelming" at bounding box center [313, 158] width 51 height 7
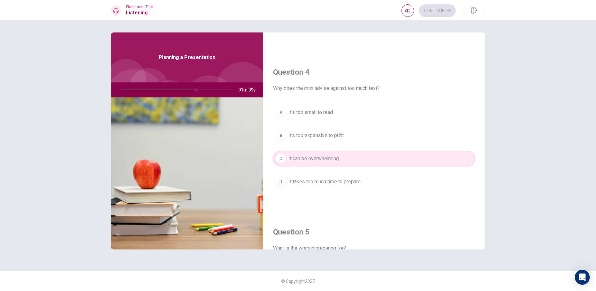
click at [339, 176] on button "D It takes too much time to prepare" at bounding box center [374, 182] width 202 height 16
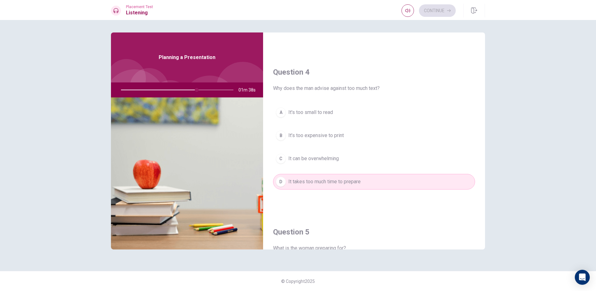
click at [338, 181] on span "It takes too much time to prepare" at bounding box center [324, 181] width 72 height 7
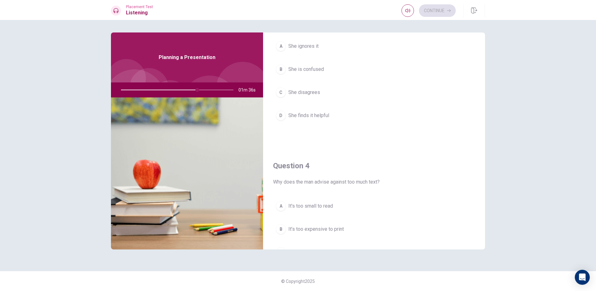
scroll to position [332, 0]
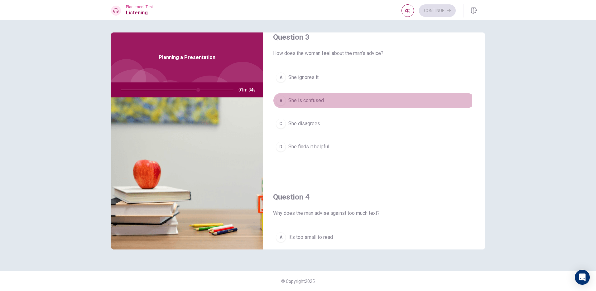
drag, startPoint x: 298, startPoint y: 103, endPoint x: 301, endPoint y: 101, distance: 3.8
click at [301, 101] on button "B She is confused" at bounding box center [374, 101] width 202 height 16
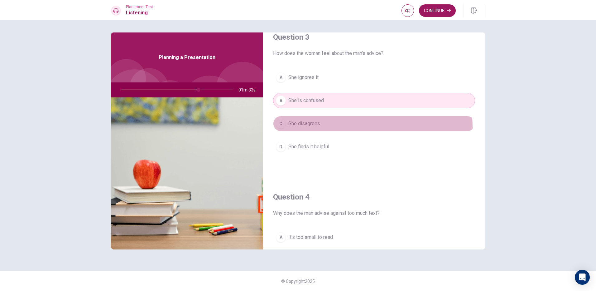
click at [334, 128] on button "C She disagrees" at bounding box center [374, 124] width 202 height 16
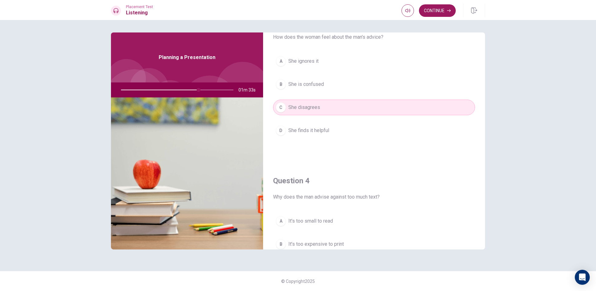
scroll to position [363, 0]
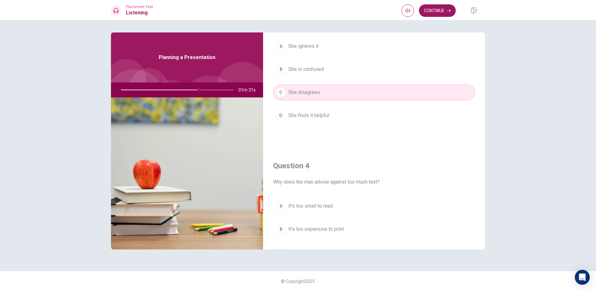
click at [329, 126] on div "A She ignores it B She is confused C She disagrees D She finds it helpful" at bounding box center [374, 86] width 202 height 97
click at [327, 118] on span "She finds it helpful" at bounding box center [308, 115] width 41 height 7
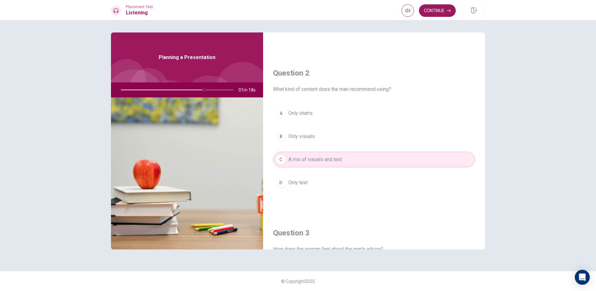
scroll to position [125, 0]
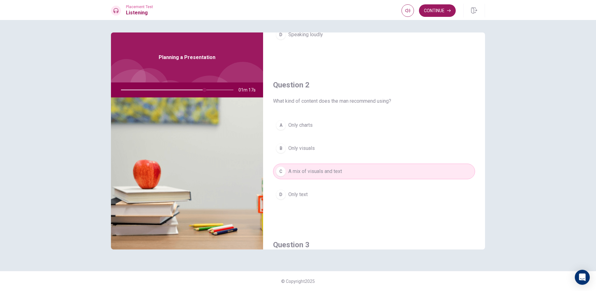
drag, startPoint x: 357, startPoint y: 160, endPoint x: 364, endPoint y: 110, distance: 50.1
click at [357, 160] on div "A Only charts B Only visuals C A mix of visuals and text D Only text" at bounding box center [374, 165] width 202 height 97
click at [296, 139] on div "A Only charts B Only visuals C A mix of visuals and text D Only text" at bounding box center [374, 165] width 202 height 97
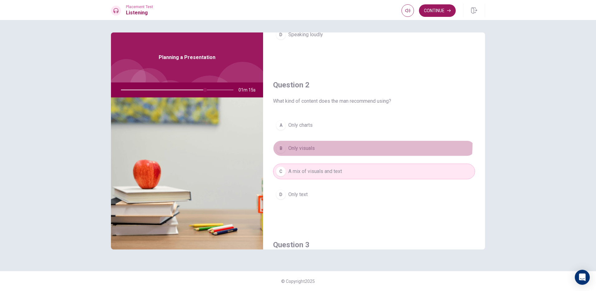
click at [308, 142] on button "B Only visuals" at bounding box center [374, 148] width 202 height 16
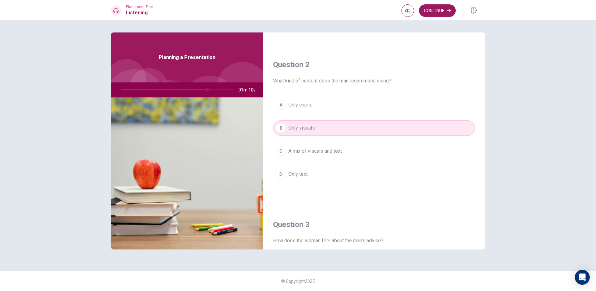
scroll to position [0, 0]
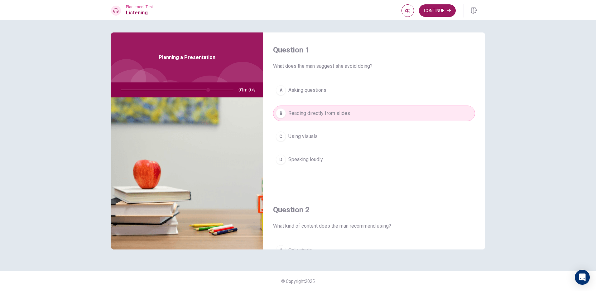
click at [329, 141] on button "C Using visuals" at bounding box center [374, 136] width 202 height 16
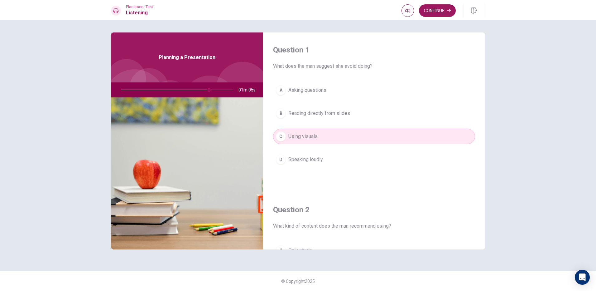
click at [356, 123] on div "A Asking questions B Reading directly from slides C Using visuals D Speaking lo…" at bounding box center [374, 130] width 202 height 97
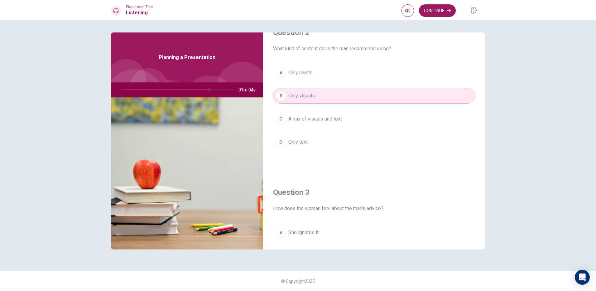
scroll to position [187, 0]
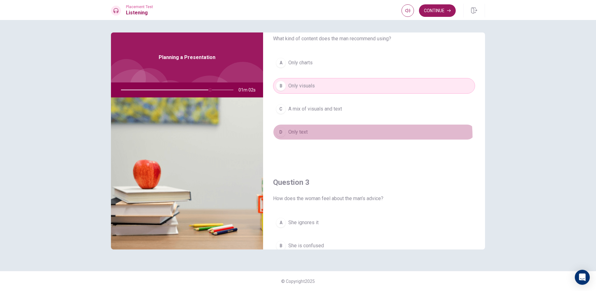
click at [309, 139] on button "D Only text" at bounding box center [374, 132] width 202 height 16
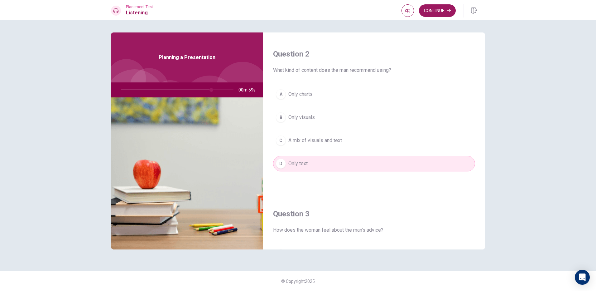
scroll to position [156, 0]
click at [308, 143] on span "A mix of visuals and text" at bounding box center [315, 139] width 54 height 7
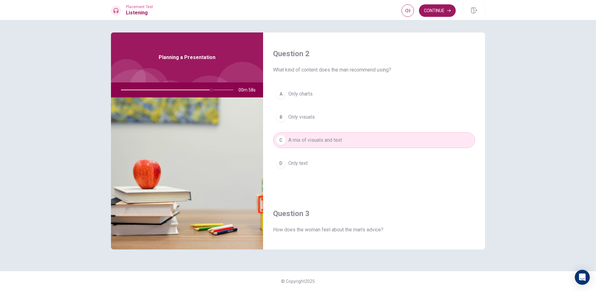
click at [318, 119] on button "B Only visuals" at bounding box center [374, 117] width 202 height 16
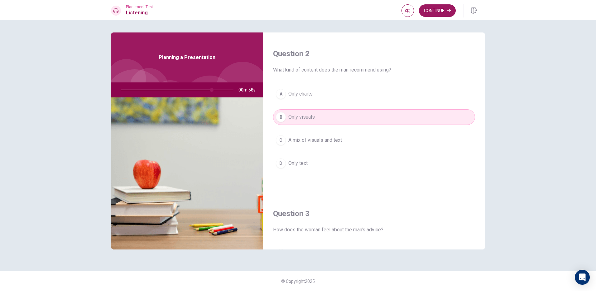
click at [330, 98] on button "A Only charts" at bounding box center [374, 94] width 202 height 16
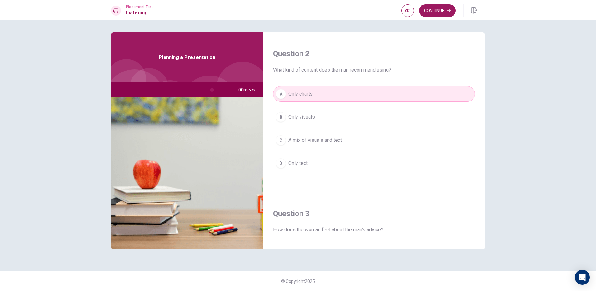
click at [339, 125] on div "A Only charts B Only visuals C A mix of visuals and text D Only text" at bounding box center [374, 134] width 202 height 97
click at [339, 126] on div "A Only charts B Only visuals C A mix of visuals and text D Only text" at bounding box center [374, 134] width 202 height 97
click at [334, 117] on button "B Only visuals" at bounding box center [374, 117] width 202 height 16
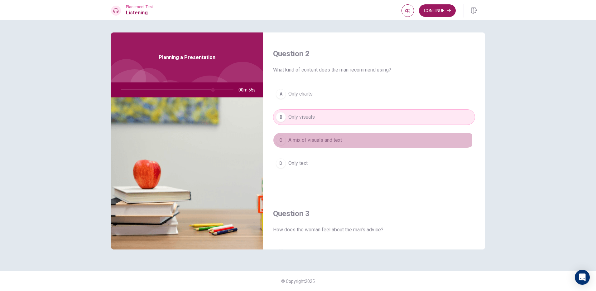
click at [315, 144] on button "C A mix of visuals and text" at bounding box center [374, 140] width 202 height 16
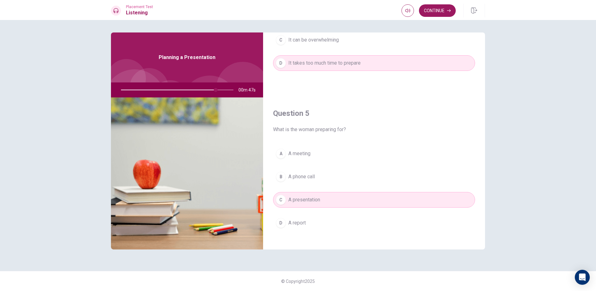
scroll to position [581, 0]
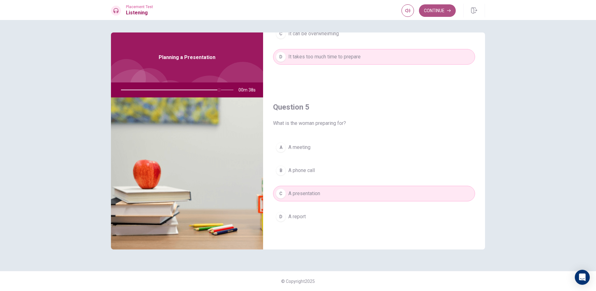
click at [440, 12] on button "Continue" at bounding box center [437, 10] width 37 height 12
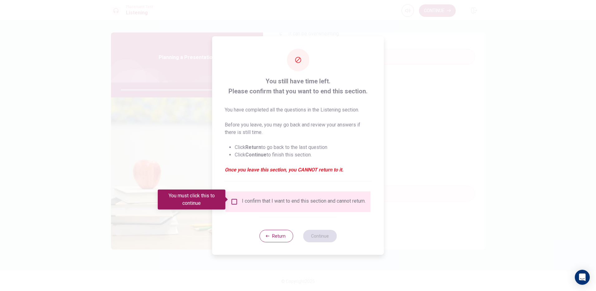
click at [237, 202] on input "You must click this to continue" at bounding box center [234, 201] width 7 height 7
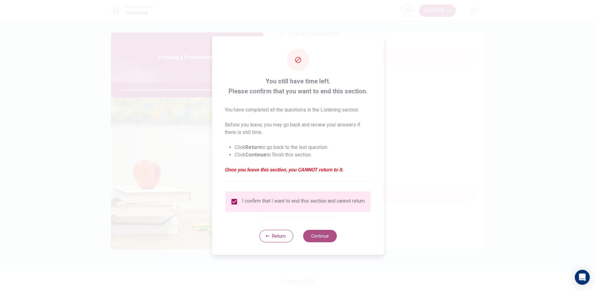
click at [325, 234] on button "Continue" at bounding box center [320, 235] width 34 height 12
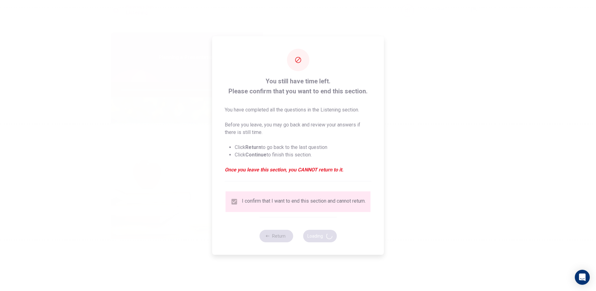
type input "89"
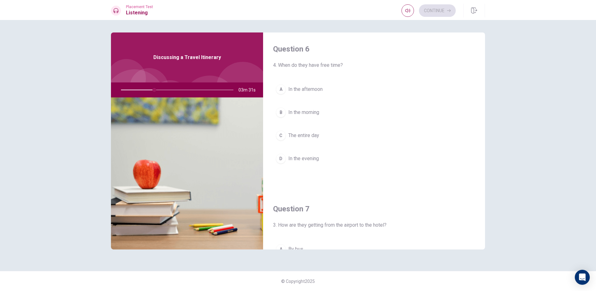
scroll to position [0, 0]
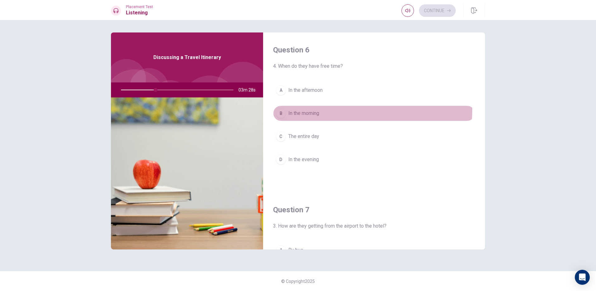
click at [310, 109] on button "B In the morning" at bounding box center [374, 113] width 202 height 16
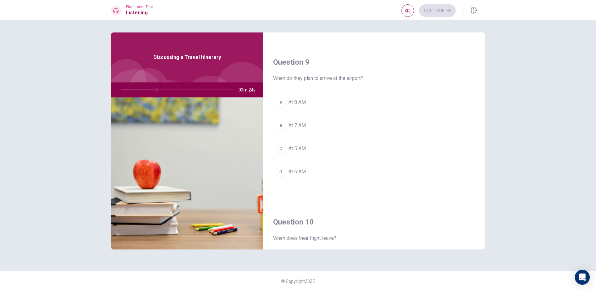
scroll to position [468, 0]
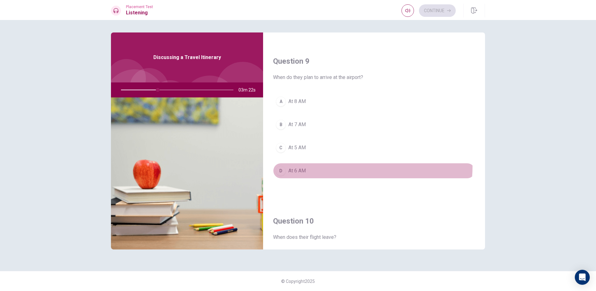
click at [293, 164] on button "D At 6 AM" at bounding box center [374, 171] width 202 height 16
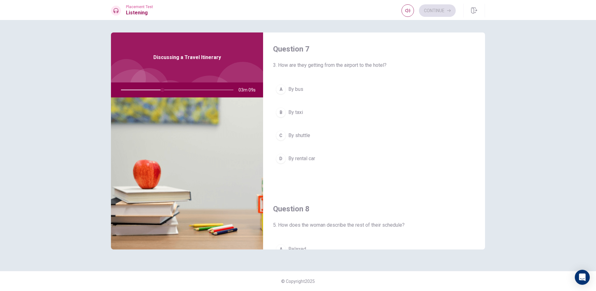
scroll to position [145, 0]
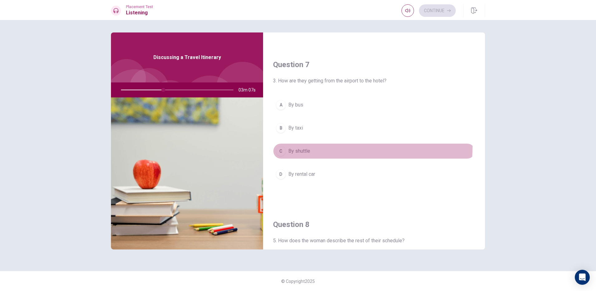
click at [307, 146] on button "C By shuttle" at bounding box center [374, 151] width 202 height 16
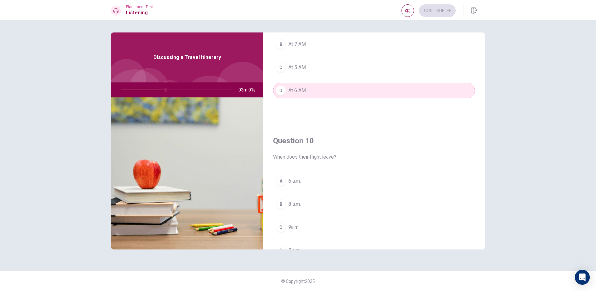
scroll to position [581, 0]
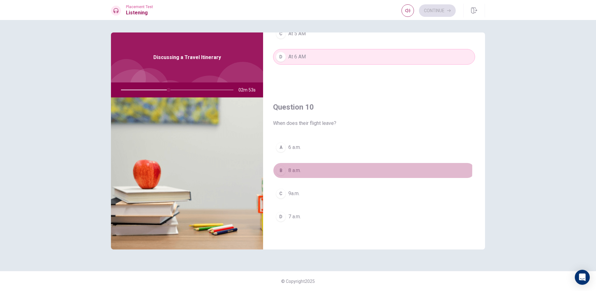
drag, startPoint x: 294, startPoint y: 169, endPoint x: 305, endPoint y: 160, distance: 13.7
click at [293, 169] on span "8 a.m." at bounding box center [294, 169] width 12 height 7
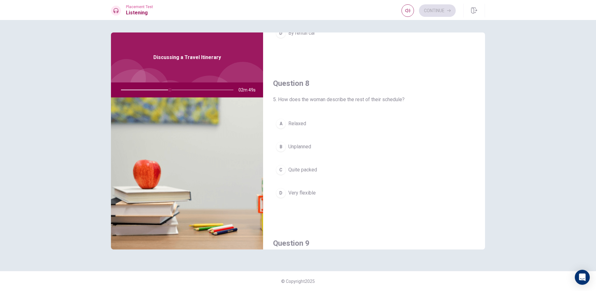
scroll to position [301, 0]
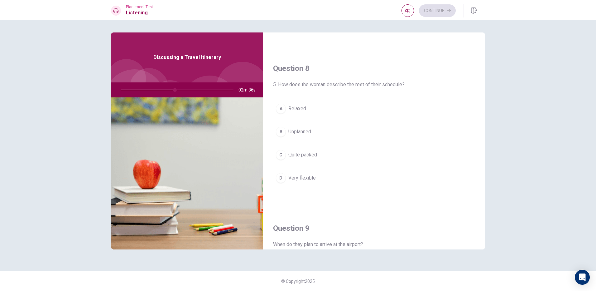
click at [312, 156] on span "Quite packed" at bounding box center [302, 154] width 29 height 7
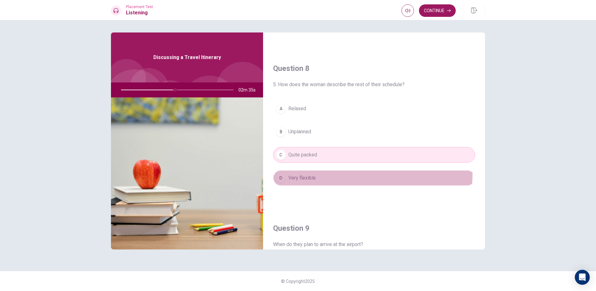
click at [302, 172] on button "D Very flexible" at bounding box center [374, 178] width 202 height 16
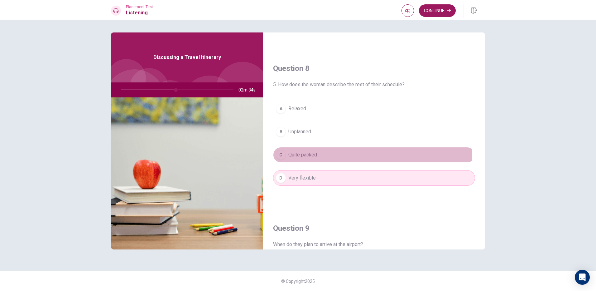
click at [310, 157] on span "Quite packed" at bounding box center [302, 154] width 29 height 7
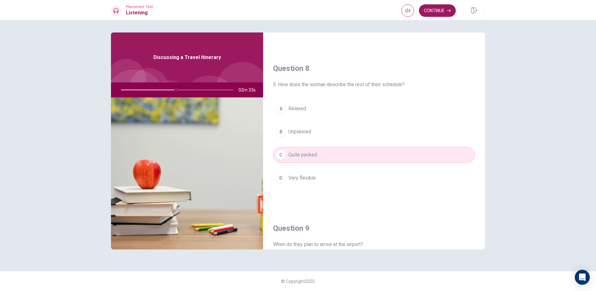
click at [311, 134] on span "Unplanned" at bounding box center [299, 131] width 23 height 7
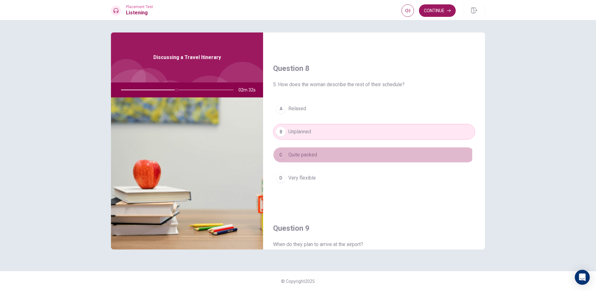
click at [299, 155] on span "Quite packed" at bounding box center [302, 154] width 29 height 7
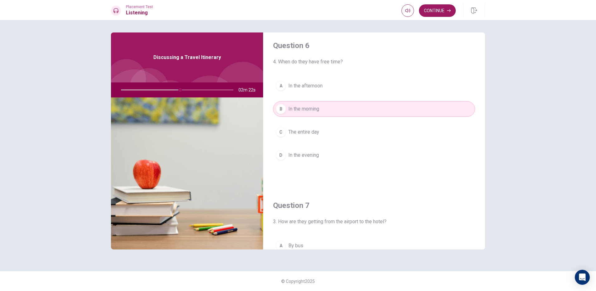
scroll to position [0, 0]
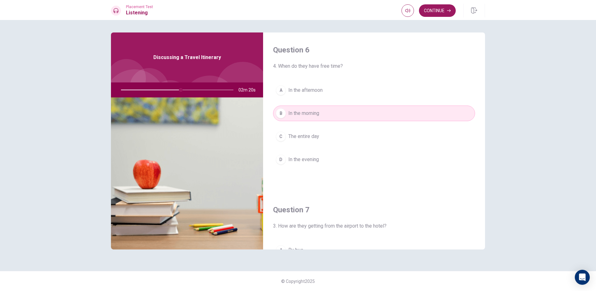
click at [313, 89] on span "In the afternoon" at bounding box center [305, 89] width 34 height 7
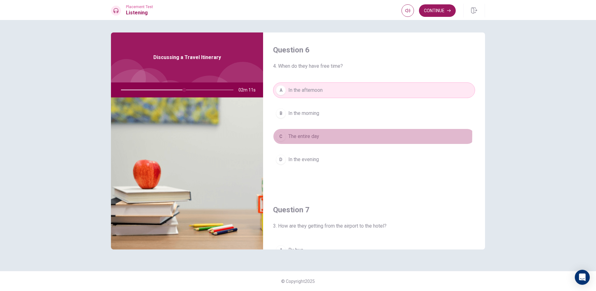
click at [296, 135] on span "The entire day" at bounding box center [303, 135] width 31 height 7
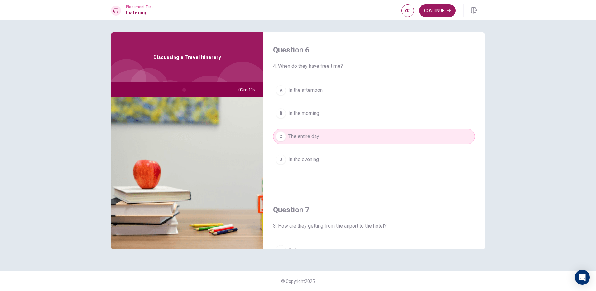
click at [303, 163] on button "D In the evening" at bounding box center [374, 160] width 202 height 16
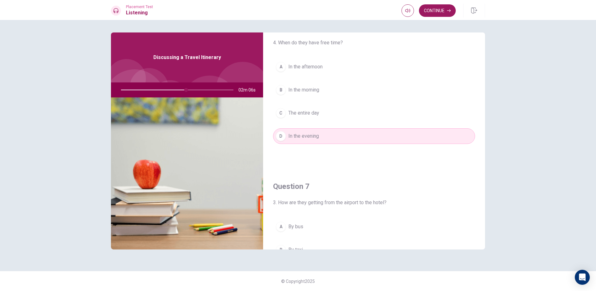
scroll to position [25, 0]
click at [444, 8] on button "Continue" at bounding box center [437, 10] width 37 height 12
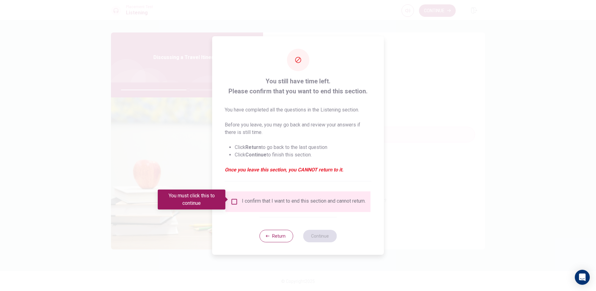
click at [231, 199] on input "You must click this to continue" at bounding box center [234, 201] width 7 height 7
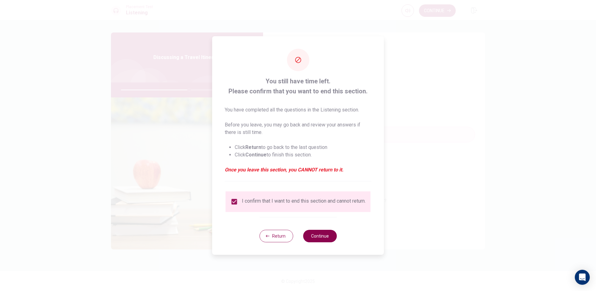
click at [321, 241] on button "Continue" at bounding box center [320, 235] width 34 height 12
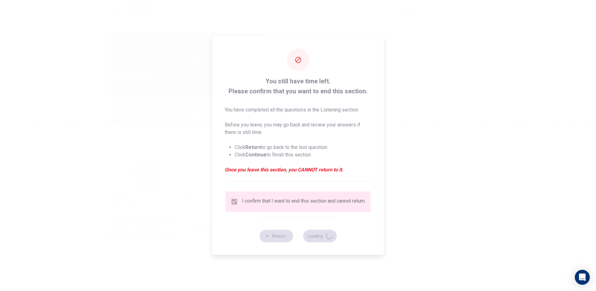
type input "61"
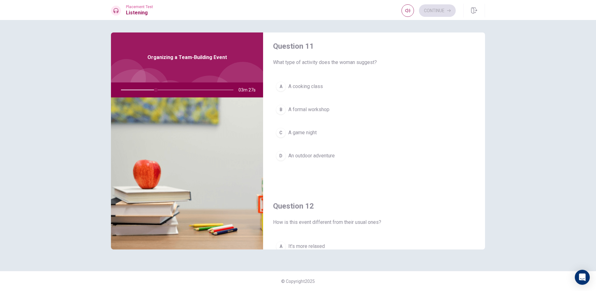
scroll to position [0, 0]
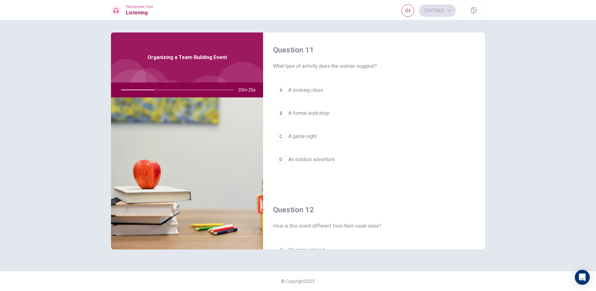
click at [322, 163] on button "D An outdoor adventure" at bounding box center [374, 160] width 202 height 16
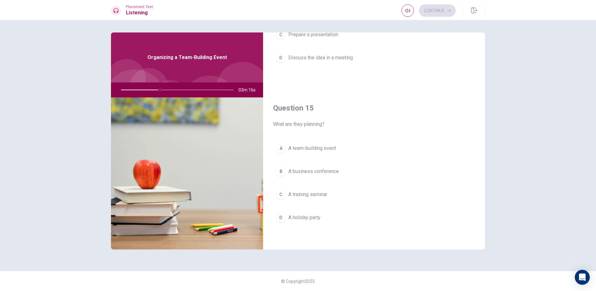
scroll to position [581, 0]
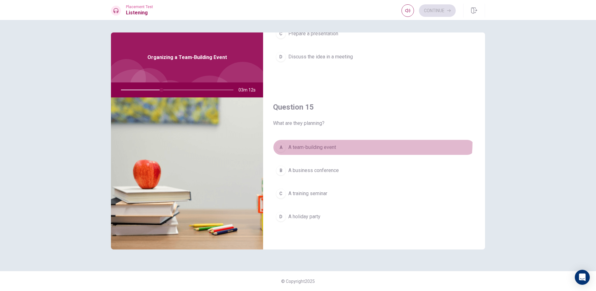
click at [320, 141] on button "A A team-building event" at bounding box center [374, 147] width 202 height 16
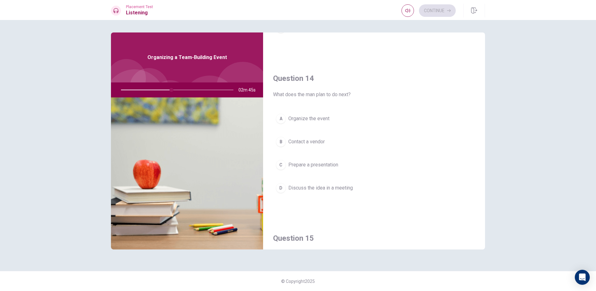
scroll to position [426, 0]
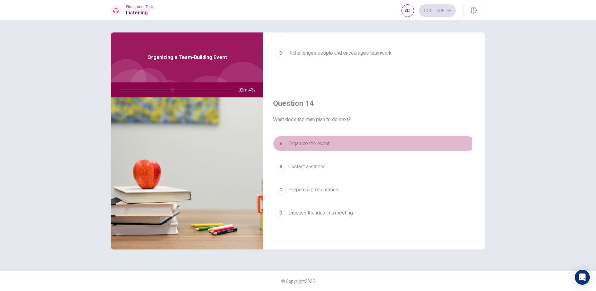
drag, startPoint x: 300, startPoint y: 146, endPoint x: 303, endPoint y: 143, distance: 4.4
click at [300, 146] on span "Organize the event" at bounding box center [308, 143] width 41 height 7
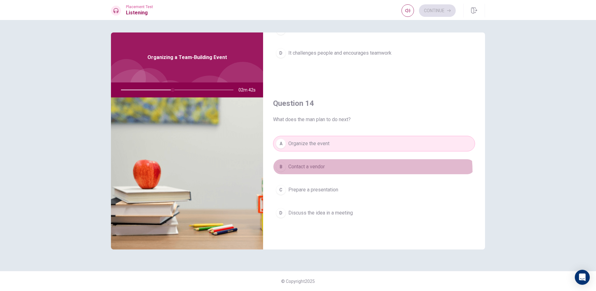
click at [327, 172] on button "B Contact a vendor" at bounding box center [374, 167] width 202 height 16
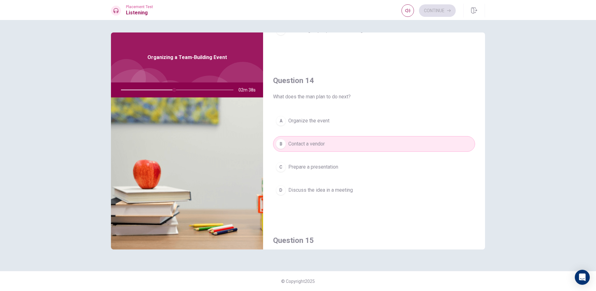
scroll to position [457, 0]
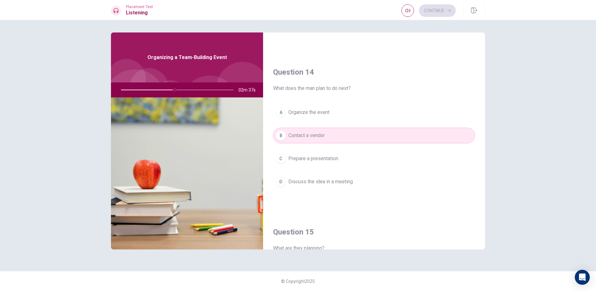
click at [329, 148] on div "A Organize the event B Contact a vendor C Prepare a presentation D Discuss the …" at bounding box center [374, 152] width 202 height 97
click at [320, 171] on div "A Organize the event B Contact a vendor C Prepare a presentation D Discuss the …" at bounding box center [374, 152] width 202 height 97
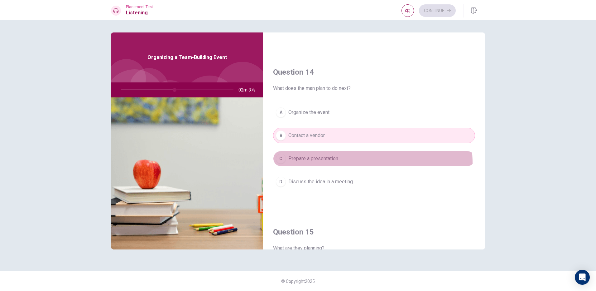
click at [336, 163] on button "C Prepare a presentation" at bounding box center [374, 159] width 202 height 16
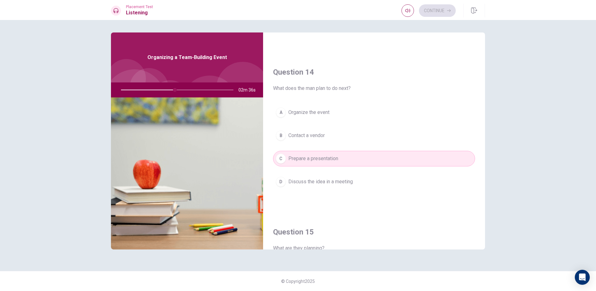
click at [335, 173] on div "A Organize the event B Contact a vendor C Prepare a presentation D Discuss the …" at bounding box center [374, 152] width 202 height 97
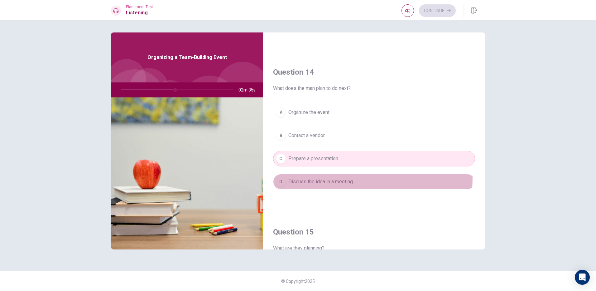
click at [322, 177] on button "D Discuss the idea in a meeting" at bounding box center [374, 182] width 202 height 16
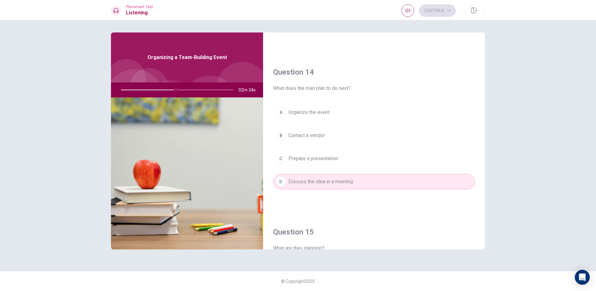
click at [325, 144] on div "A Organize the event B Contact a vendor C Prepare a presentation D Discuss the …" at bounding box center [374, 152] width 202 height 97
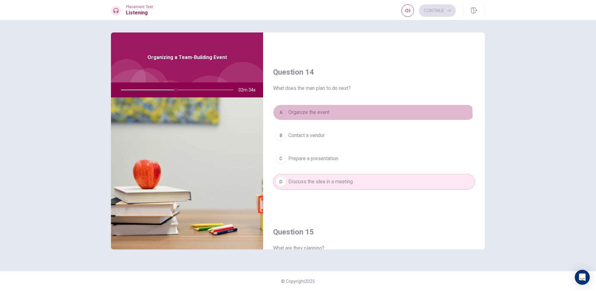
click at [319, 117] on button "A Organize the event" at bounding box center [374, 112] width 202 height 16
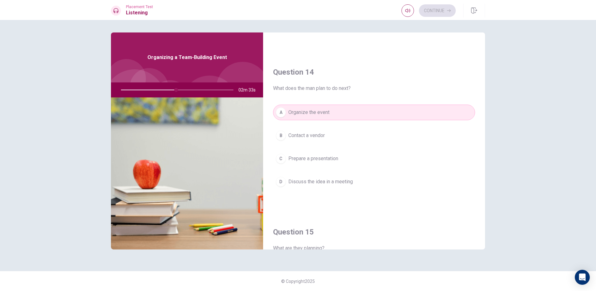
drag, startPoint x: 306, startPoint y: 206, endPoint x: 310, endPoint y: 195, distance: 11.6
click at [306, 205] on div "Question 14 What does the man plan to do next? A Organize the event B Contact a…" at bounding box center [374, 135] width 222 height 160
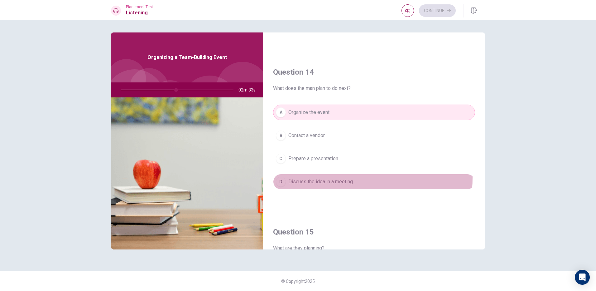
click at [314, 177] on button "D Discuss the idea in a meeting" at bounding box center [374, 182] width 202 height 16
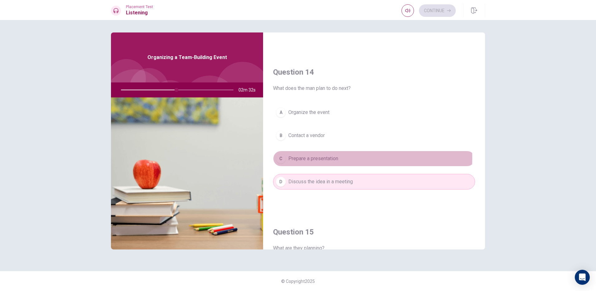
click at [314, 158] on span "Prepare a presentation" at bounding box center [313, 158] width 50 height 7
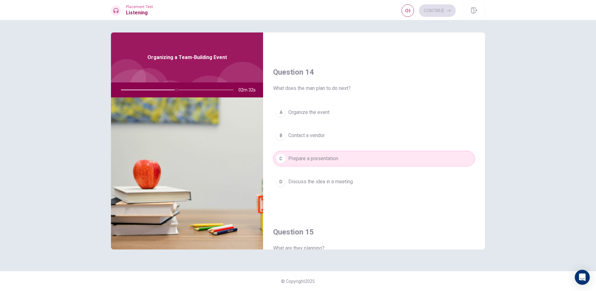
click at [300, 116] on button "A Organize the event" at bounding box center [374, 112] width 202 height 16
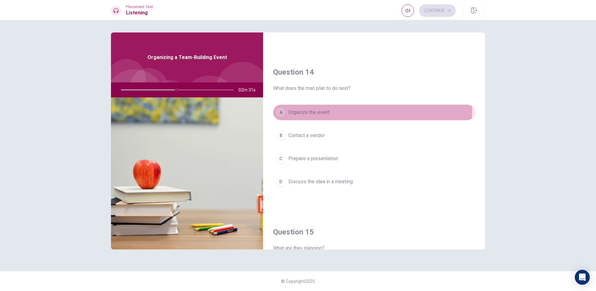
click at [301, 108] on button "A Organize the event" at bounding box center [374, 112] width 202 height 16
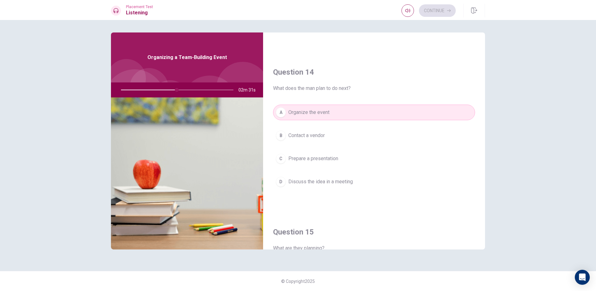
click at [328, 192] on div "A Organize the event B Contact a vendor C Prepare a presentation D Discuss the …" at bounding box center [374, 152] width 202 height 97
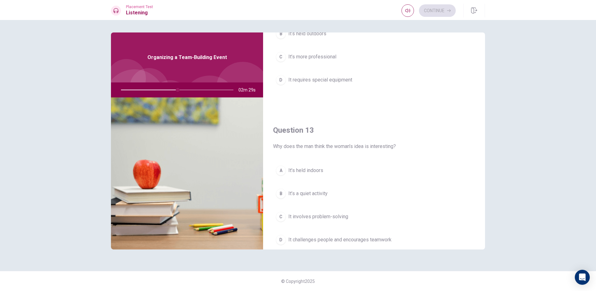
scroll to position [238, 0]
drag, startPoint x: 288, startPoint y: 170, endPoint x: 296, endPoint y: 171, distance: 7.5
click at [289, 170] on span "It’s held indoors" at bounding box center [305, 170] width 35 height 7
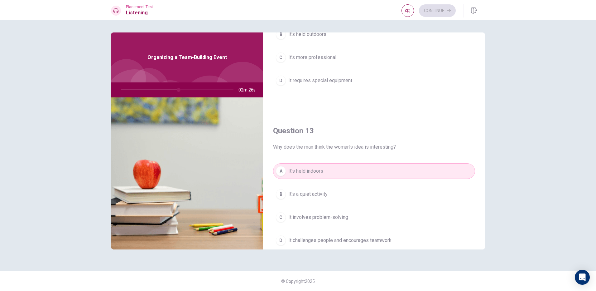
click at [323, 202] on div "A It’s held indoors B It’s a quiet activity C It involves problem-solving D It …" at bounding box center [374, 211] width 202 height 97
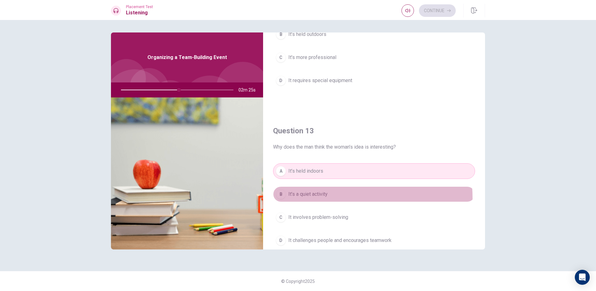
click at [324, 198] on button "B It’s a quiet activity" at bounding box center [374, 194] width 202 height 16
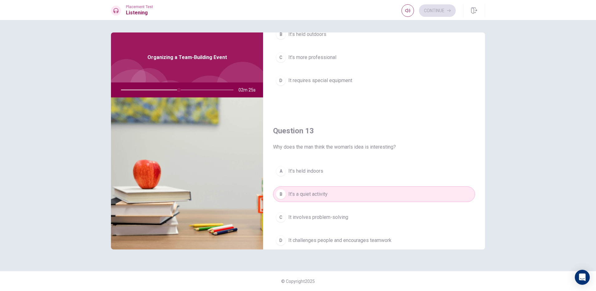
scroll to position [270, 0]
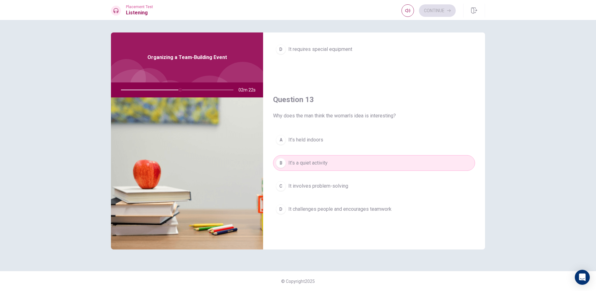
click at [327, 209] on span "It challenges people and encourages teamwork" at bounding box center [339, 208] width 103 height 7
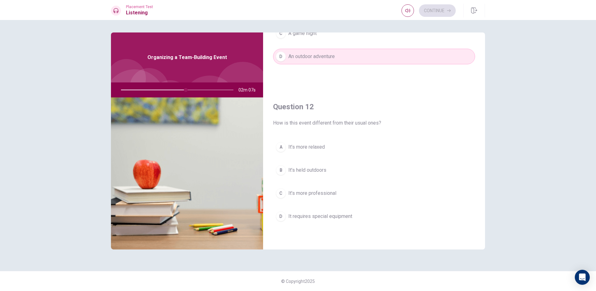
scroll to position [114, 0]
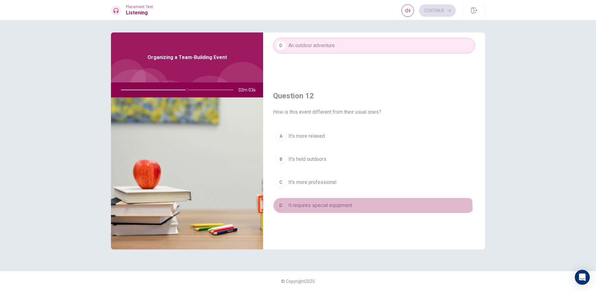
click at [348, 209] on button "D It requires special equipment" at bounding box center [374, 205] width 202 height 16
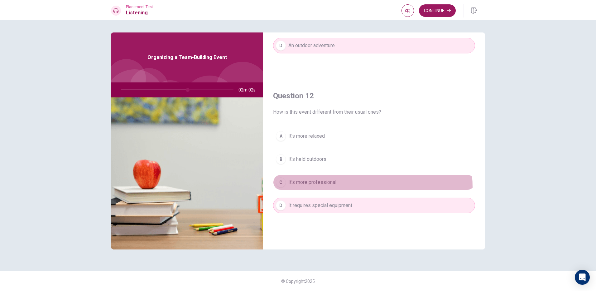
click at [361, 186] on button "C It’s more professional" at bounding box center [374, 182] width 202 height 16
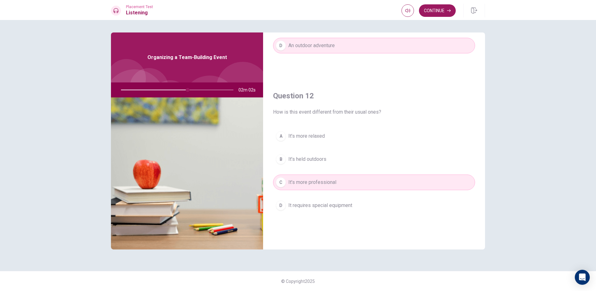
click at [312, 131] on button "A It’s more relaxed" at bounding box center [374, 136] width 202 height 16
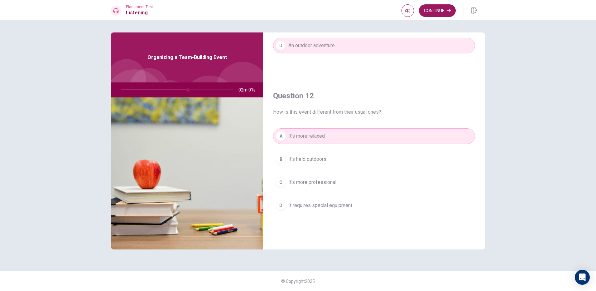
click at [317, 170] on div "A It’s more relaxed B It’s held outdoors C It’s more professional D It requires…" at bounding box center [374, 176] width 202 height 97
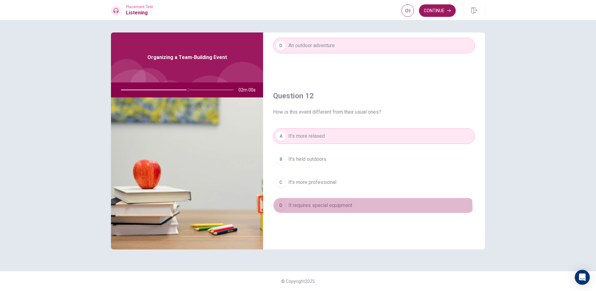
click at [331, 210] on button "D It requires special equipment" at bounding box center [374, 205] width 202 height 16
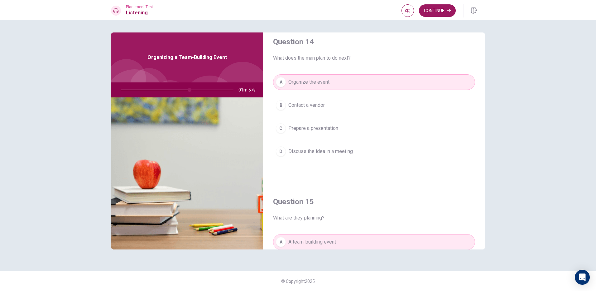
scroll to position [488, 0]
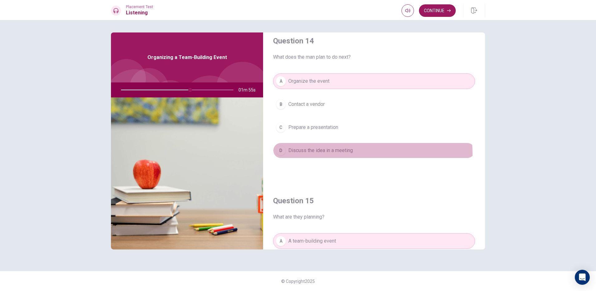
click at [360, 153] on button "D Discuss the idea in a meeting" at bounding box center [374, 150] width 202 height 16
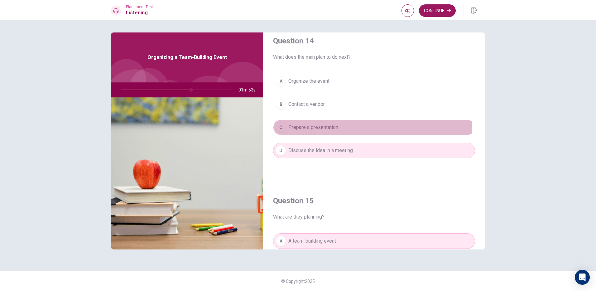
click at [290, 124] on span "Prepare a presentation" at bounding box center [313, 126] width 50 height 7
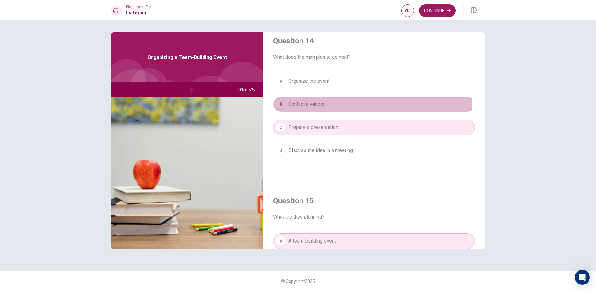
click at [286, 104] on button "B Contact a vendor" at bounding box center [374, 104] width 202 height 16
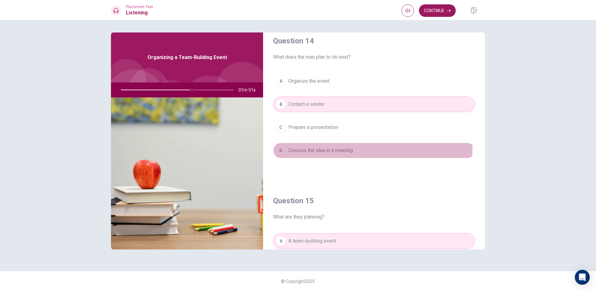
click at [318, 146] on button "D Discuss the idea in a meeting" at bounding box center [374, 150] width 202 height 16
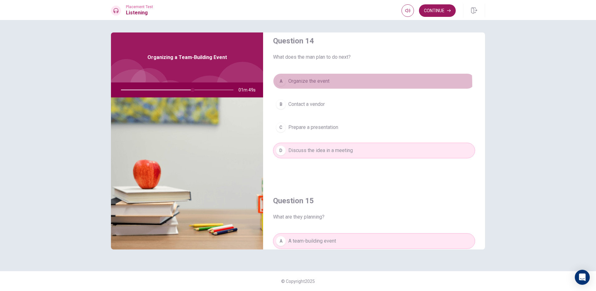
click at [315, 84] on span "Organize the event" at bounding box center [308, 80] width 41 height 7
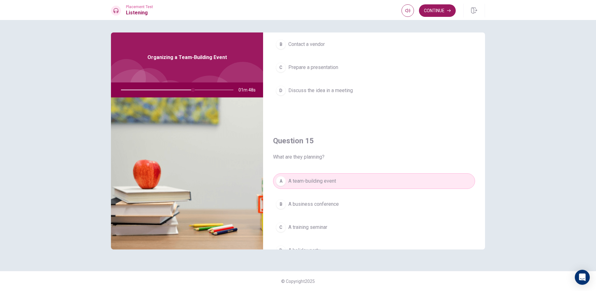
scroll to position [581, 0]
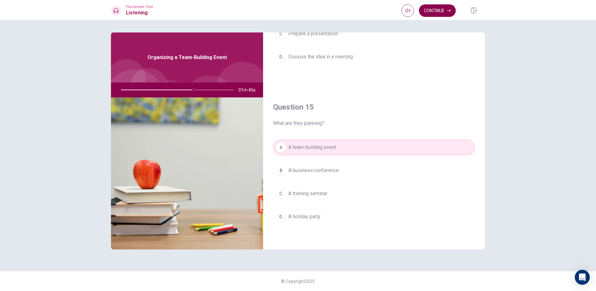
click at [439, 6] on button "Continue" at bounding box center [437, 10] width 37 height 12
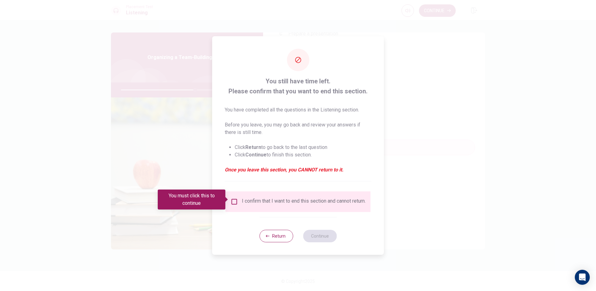
click at [234, 205] on div "I confirm that I want to end this section and cannot return." at bounding box center [298, 201] width 135 height 7
click at [235, 198] on input "You must click this to continue" at bounding box center [234, 201] width 7 height 7
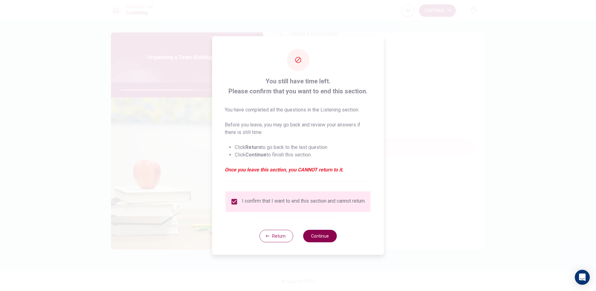
click at [327, 238] on button "Continue" at bounding box center [320, 235] width 34 height 12
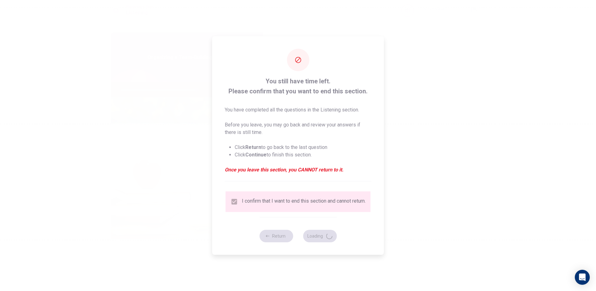
type input "68"
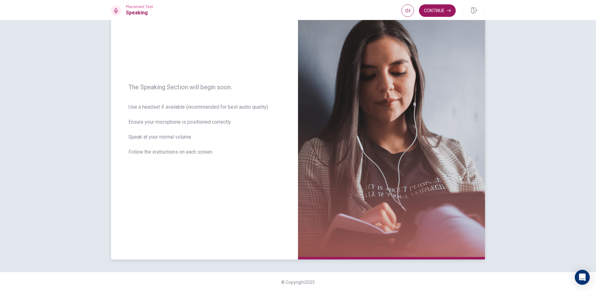
scroll to position [46, 0]
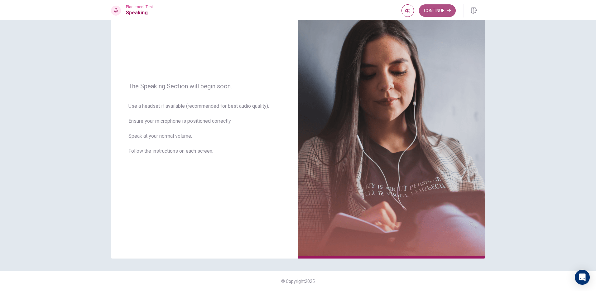
click at [440, 14] on button "Continue" at bounding box center [437, 10] width 37 height 12
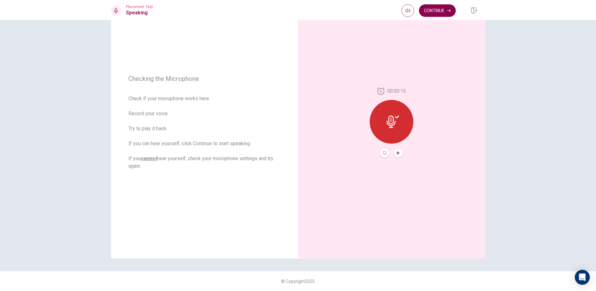
drag, startPoint x: 427, startPoint y: 13, endPoint x: 424, endPoint y: 11, distance: 3.6
click at [423, 0] on html "This site uses cookies, as explained in our Privacy Policy . If you agree to th…" at bounding box center [298, 145] width 596 height 291
drag, startPoint x: 427, startPoint y: 10, endPoint x: 426, endPoint y: 18, distance: 7.9
click at [428, 10] on button "Continue" at bounding box center [437, 10] width 37 height 12
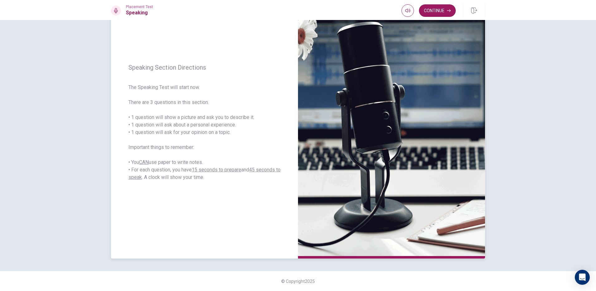
click at [468, 186] on img at bounding box center [391, 122] width 187 height 272
click at [436, 12] on button "Continue" at bounding box center [437, 10] width 37 height 12
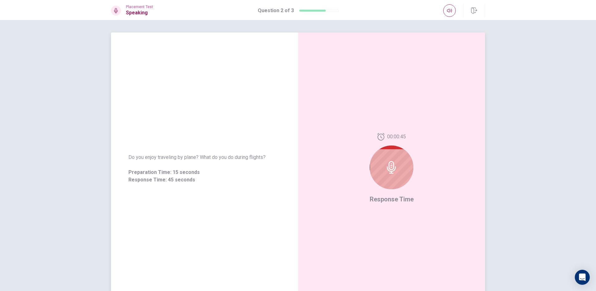
click at [467, 186] on div "00:00:45 Response Time" at bounding box center [391, 168] width 187 height 272
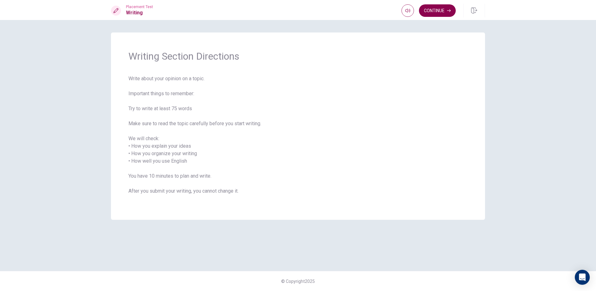
click at [442, 11] on button "Continue" at bounding box center [437, 10] width 37 height 12
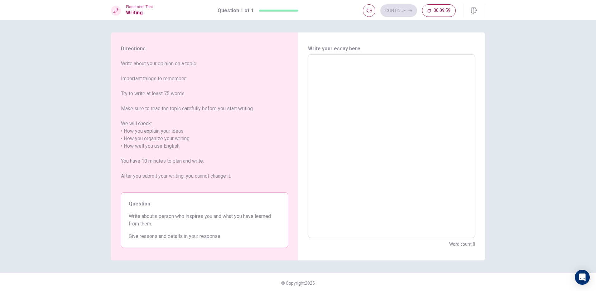
click at [369, 94] on textarea at bounding box center [391, 146] width 158 height 173
type textarea "I"
type textarea "x"
type textarea "I"
type textarea "x"
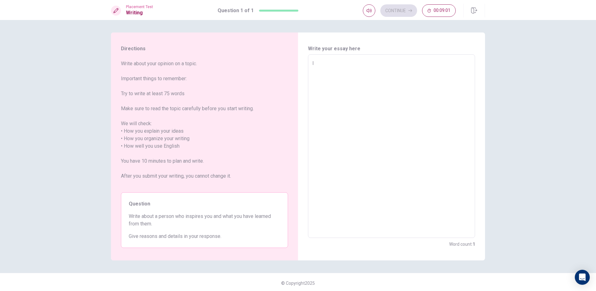
type textarea "I t"
type textarea "x"
type textarea "I th"
type textarea "x"
type textarea "I thi"
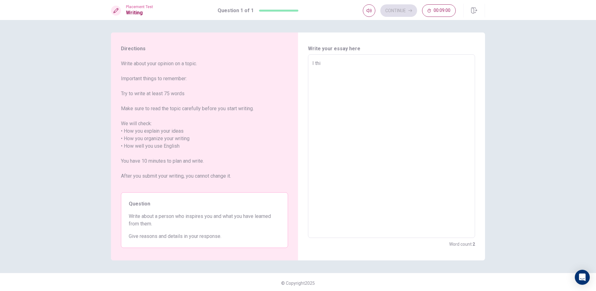
type textarea "x"
type textarea "I thin"
type textarea "x"
type textarea "I think"
type textarea "x"
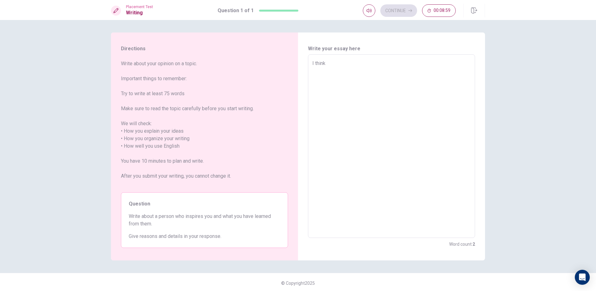
type textarea "I think"
type textarea "x"
type textarea "I think t"
type textarea "x"
type textarea "I think th"
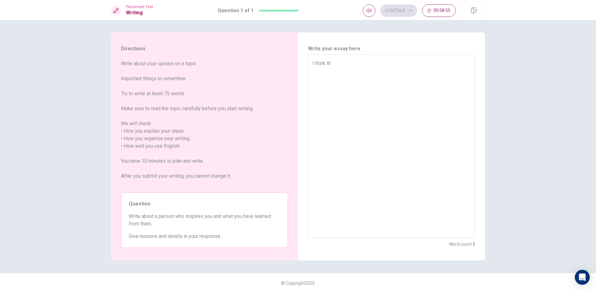
type textarea "x"
type textarea "I think the"
type textarea "x"
type textarea "I think the"
type textarea "x"
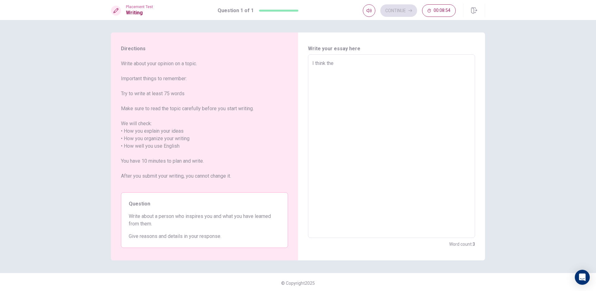
type textarea "I think the p"
type textarea "x"
type textarea "I think the pe"
type textarea "x"
type textarea "I think the per"
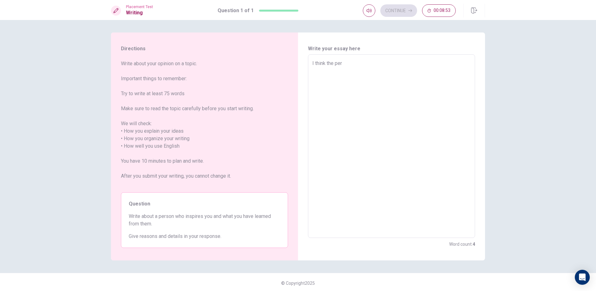
type textarea "x"
type textarea "I think the pers"
type textarea "x"
type textarea "I think the perso"
type textarea "x"
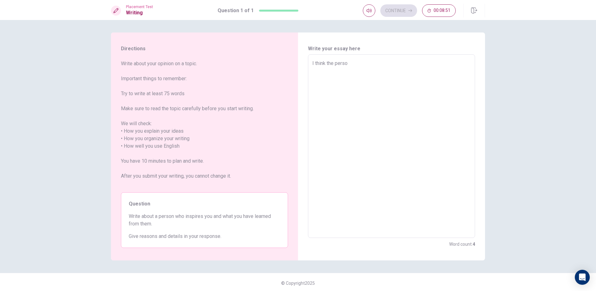
type textarea "I think the person"
type textarea "x"
type textarea "I think the person"
type textarea "x"
type textarea "I think the person w"
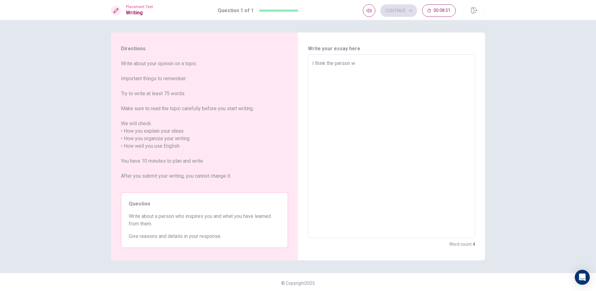
type textarea "x"
type textarea "I think the person wh"
type textarea "x"
type textarea "I think the person who"
type textarea "x"
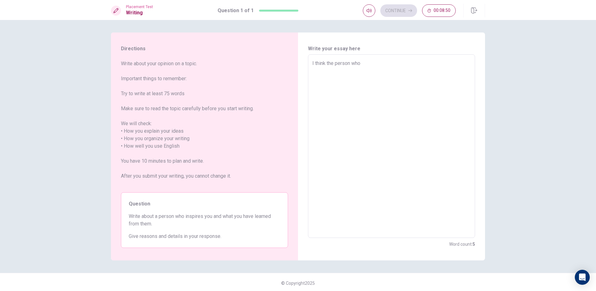
type textarea "I think the person who"
type textarea "x"
type textarea "I think the person who m"
type textarea "x"
type textarea "I think the person who"
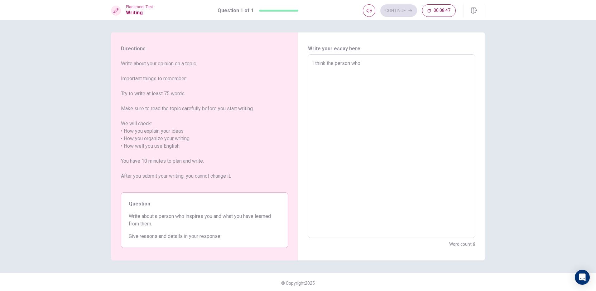
type textarea "x"
type textarea "I think the person who i"
type textarea "x"
type textarea "I think the person who in"
type textarea "x"
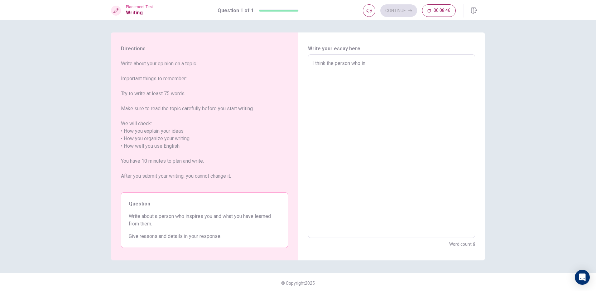
type textarea "I think the person who ins"
type textarea "x"
type textarea "I think the person who insp"
type textarea "x"
type textarea "I think the person who inspi"
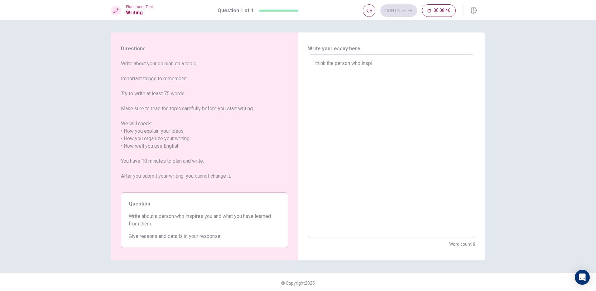
type textarea "x"
type textarea "I think the person who inspir"
type textarea "x"
type textarea "I think the person who inspire"
type textarea "x"
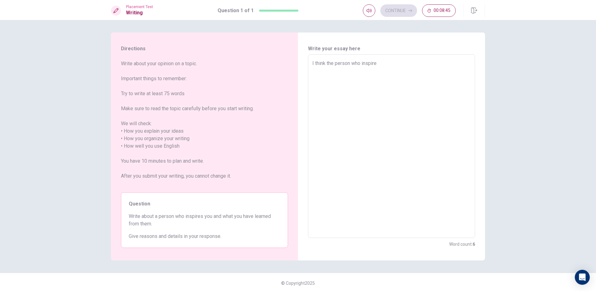
type textarea "I think the person who inspires"
type textarea "x"
type textarea "I think the person who inspires"
type textarea "x"
type textarea "I think the person who inspires m"
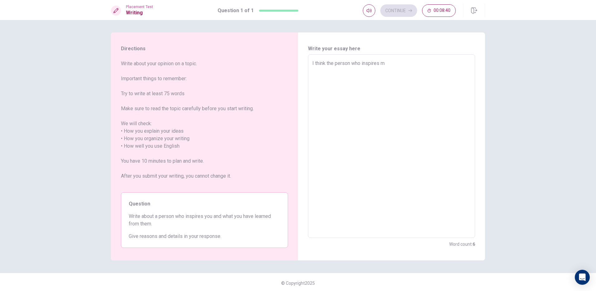
type textarea "x"
type textarea "I think the person who inspires me"
type textarea "x"
type textarea "I think the person who inspires me"
type textarea "x"
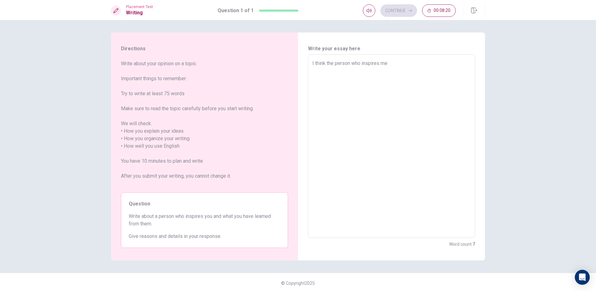
type textarea "I think the person who inspires me i"
type textarea "x"
type textarea "I think the person who inspires me is"
type textarea "x"
type textarea "I think the person who inspires me is"
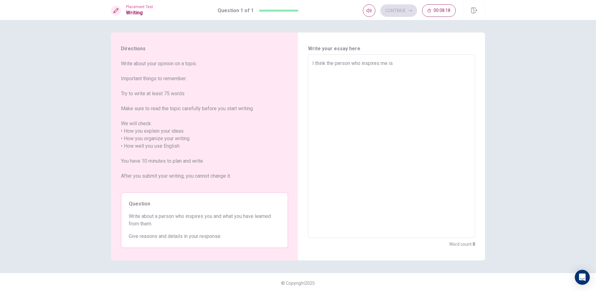
type textarea "x"
type textarea "I think the person who inspires me is m"
type textarea "x"
type textarea "I think the person who inspires me is my"
type textarea "x"
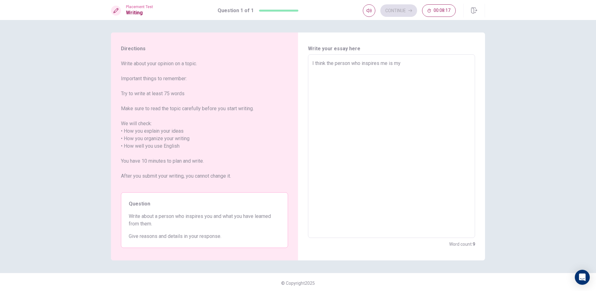
type textarea "I think the person who inspires me is my"
type textarea "x"
type textarea "I think the person who inspires me is my f"
type textarea "x"
type textarea "I think the person who inspires me is my fr"
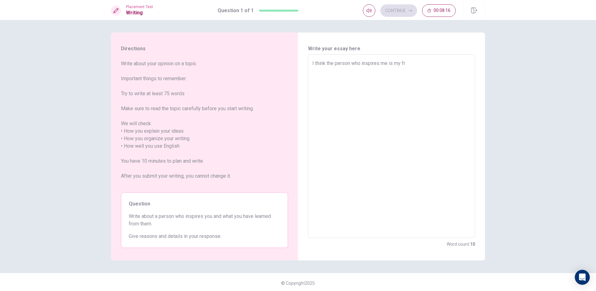
type textarea "x"
type textarea "I think the person who inspires me is my fri"
type textarea "x"
type textarea "I think the person who inspires me is my frie"
type textarea "x"
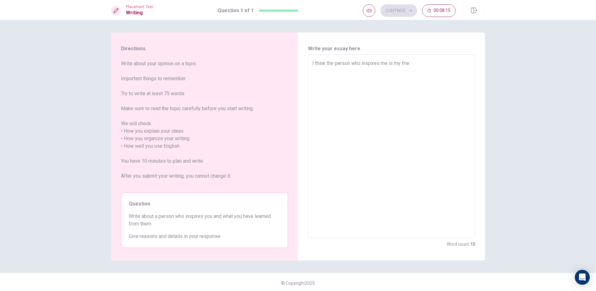
type textarea "I think the person who inspires me is my frien"
type textarea "x"
type textarea "I think the person who inspires me is my friend"
type textarea "x"
type textarea "I think the person who inspires me is my friend"
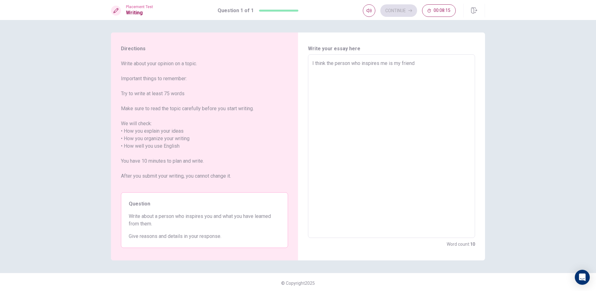
type textarea "x"
type textarea "I think the person who inspires me is my friend o"
type textarea "x"
type textarea "I think the person who inspires me is my friend or"
type textarea "x"
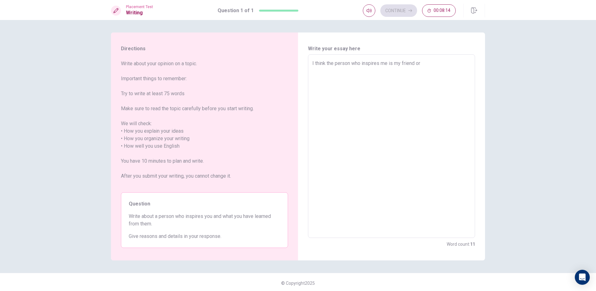
type textarea "I think the person who inspires me is my friend or"
type textarea "x"
type textarea "I think the person who inspires me is my friend or m"
type textarea "x"
type textarea "I think the person who inspires me is my friend or my"
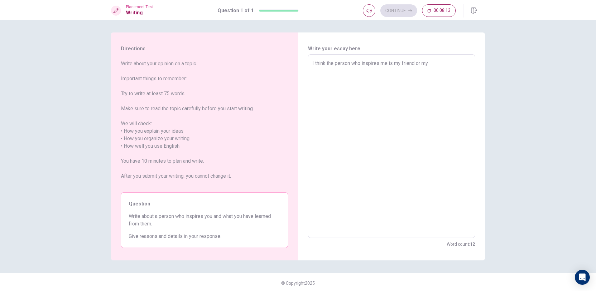
type textarea "x"
type textarea "I think the person who inspires me is my friend or my"
type textarea "x"
type textarea "I think the person who inspires me is my friend or my d"
type textarea "x"
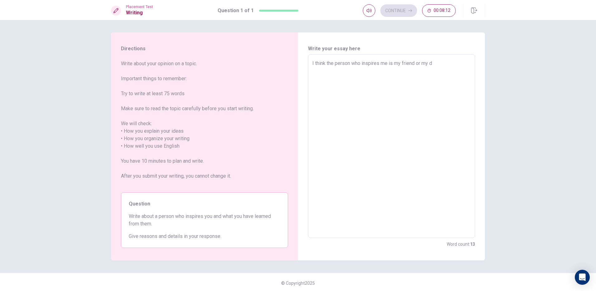
type textarea "I think the person who inspires me is my friend or my ds"
type textarea "x"
type textarea "I think the person who inspires me is my friend or my dsd"
type textarea "x"
type textarea "I think the person who inspires me is my friend or my dsd"
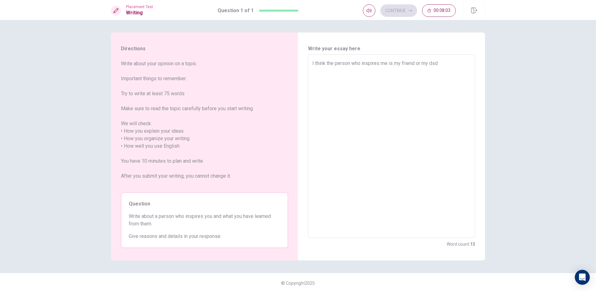
type textarea "x"
type textarea "I think the person who inspires me is my friend or my dsd"
type textarea "x"
type textarea "I think the person who inspires me is my friend or my dsd m"
type textarea "x"
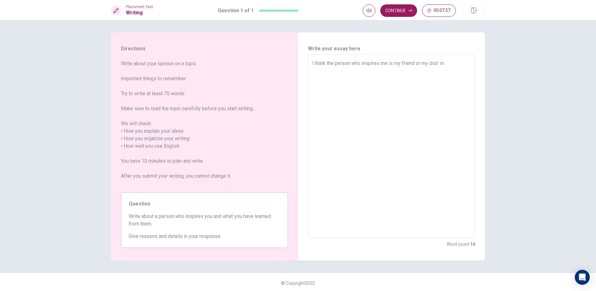
type textarea "I think the person who inspires me is my friend or my dsd mo"
type textarea "x"
type textarea "I think the person who inspires me is my friend or my dsd mor"
type textarea "x"
type textarea "I think the person who inspires me is my friend or my dsd more"
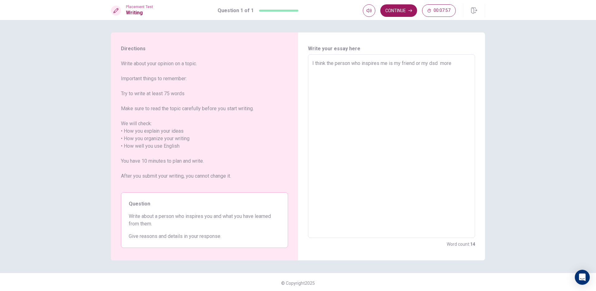
type textarea "x"
type textarea "I think the person who inspires me is my friend or my dsd moren"
type textarea "x"
type textarea "I think the person who inspires me is my friend or my dsd moren"
type textarea "x"
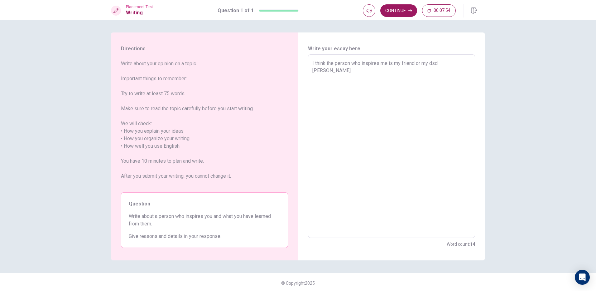
type textarea "I think the person who inspires me is my friend or my dsd moren"
type textarea "x"
type textarea "I think the person who inspires me is my friend or my dsd more"
type textarea "x"
type textarea "I think the person who inspires me is my friend or my dsd more"
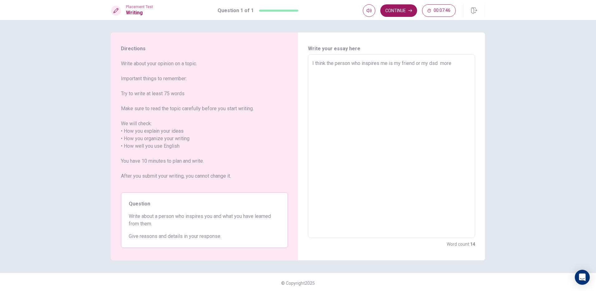
type textarea "x"
type textarea "I think the person who inspires me is my friend or my dsd more p"
type textarea "x"
type textarea "I think the person who inspires me is my friend or my dsd more pe"
type textarea "x"
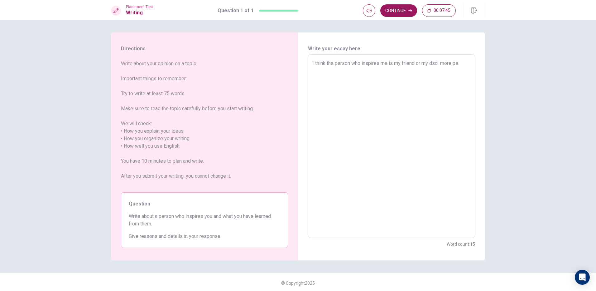
type textarea "I think the person who inspires me is my friend or my dsd more per"
type textarea "x"
type textarea "I think the person who inspires me is my friend or my dsd more pers"
type textarea "x"
type textarea "I think the person who inspires me is my friend or my dsd more perso"
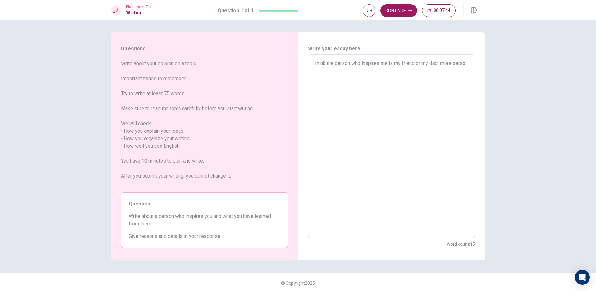
type textarea "x"
type textarea "I think the person who inspires me is my friend or my dsd more person"
type textarea "x"
type textarea "I think the person who inspires me is my friend or my dsd more person"
type textarea "x"
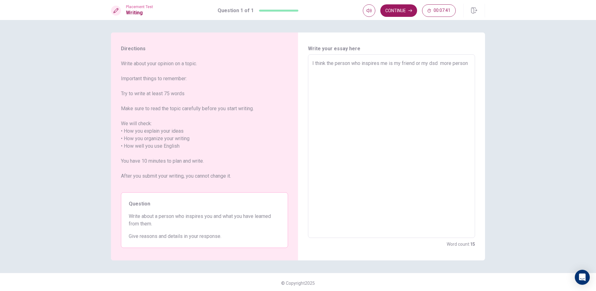
type textarea "I think the person who inspires me is my friend or my dsd more person w"
type textarea "x"
type textarea "I think the person who inspires me is my friend or my dsd more person wh"
type textarea "x"
type textarea "I think the person who inspires me is my friend or my dsd more person wha"
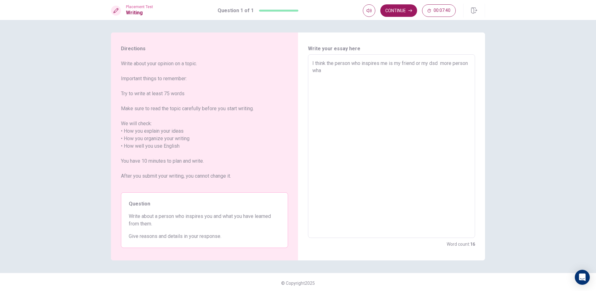
type textarea "x"
type textarea "I think the person who inspires me is my friend or my dsd more person what"
type textarea "x"
type textarea "I think the person who inspires me is my friend or my dsd more person what"
type textarea "x"
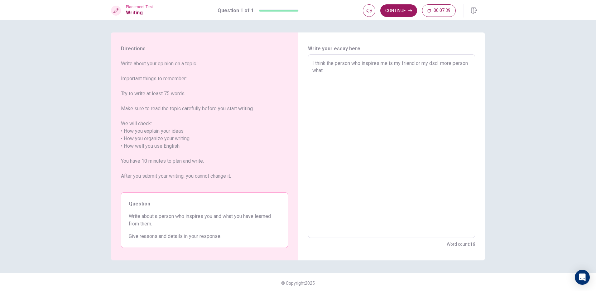
type textarea "I think the person who inspires me is my friend or my dsd more person what i"
type textarea "x"
type textarea "I think the person who inspires me is my friend or my dsd more person what i"
type textarea "x"
type textarea "I think the person who inspires me is my friend or my dsd more person what i h"
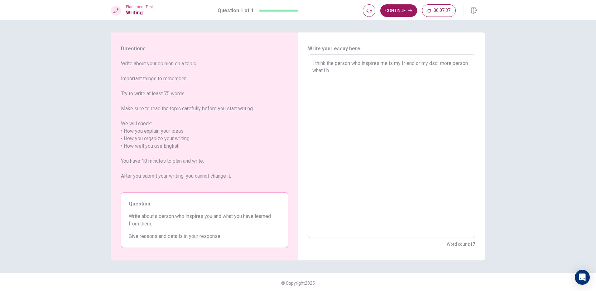
type textarea "x"
type textarea "I think the person who inspires me is my friend or my dsd more person what i ha"
type textarea "x"
type textarea "I think the person who inspires me is my friend or my dsd more person what i hav"
type textarea "x"
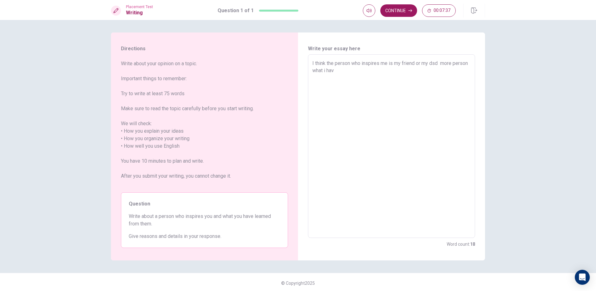
type textarea "I think the person who inspires me is my friend or my dsd more person what i ha…"
type textarea "x"
type textarea "I think the person who inspires me is my friend or my dsd more person what i ha…"
type textarea "x"
type textarea "I think the person who inspires me is my friend or my dsd more person what i ha…"
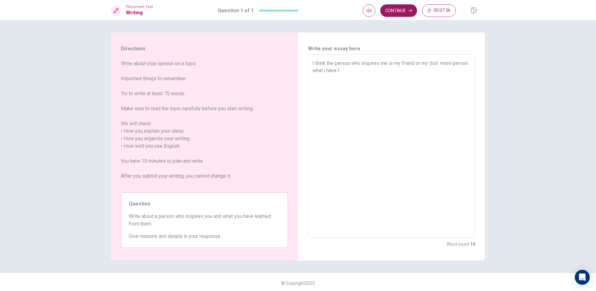
type textarea "x"
type textarea "I think the person who inspires me is my friend or my dsd more person what i ha…"
type textarea "x"
type textarea "I think the person who inspires me is my friend or my dsd more person what i ha…"
type textarea "x"
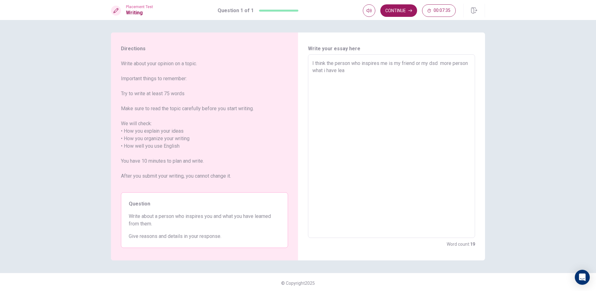
type textarea "I think the person who inspires me is my friend or my dsd more person what i ha…"
type textarea "x"
type textarea "I think the person who inspires me is my friend or my dsd more person what i ha…"
type textarea "x"
type textarea "I think the person who inspires me is my friend or my dsd more person what i ha…"
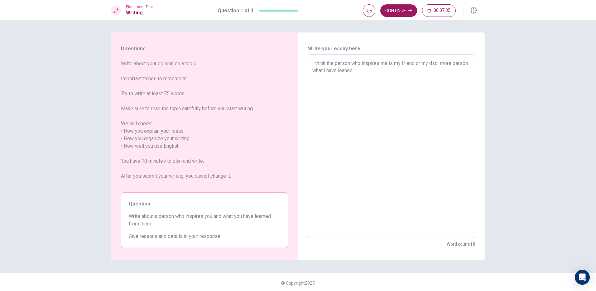
type textarea "x"
type textarea "I think the person who inspires me is my friend or my dsd more person what i ha…"
type textarea "x"
type textarea "I think the person who inspires me is my friend or my dsd more person what i ha…"
type textarea "x"
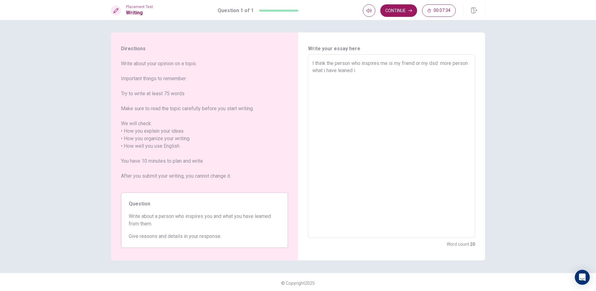
type textarea "I think the person who inspires me is my friend or my dsd more person what i ha…"
type textarea "x"
type textarea "I think the person who inspires me is my friend or my dsd more person what i ha…"
click at [408, 90] on textarea "I think the person who inspires me is my friend or my dsd more person what i ha…" at bounding box center [391, 146] width 158 height 173
click at [421, 89] on textarea "I think the person who inspires me is my friend or my dsd more person what i ha…" at bounding box center [391, 146] width 158 height 173
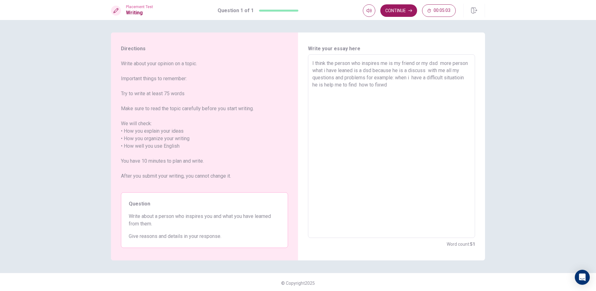
click at [415, 66] on textarea "I think the person who inspires me is my friend or my dsd more person what i ha…" at bounding box center [391, 146] width 158 height 173
click at [409, 101] on textarea "I think the person who inspires me is my or my dsd more person what i have lean…" at bounding box center [391, 146] width 158 height 173
drag, startPoint x: 496, startPoint y: 195, endPoint x: 421, endPoint y: 134, distance: 96.4
click at [487, 188] on div "Directions Write about your opinion on a topic. Important things to remember: T…" at bounding box center [298, 155] width 596 height 271
click at [443, 99] on textarea "I think the person who inspires me is my or my dsd more person what i have lean…" at bounding box center [391, 146] width 158 height 173
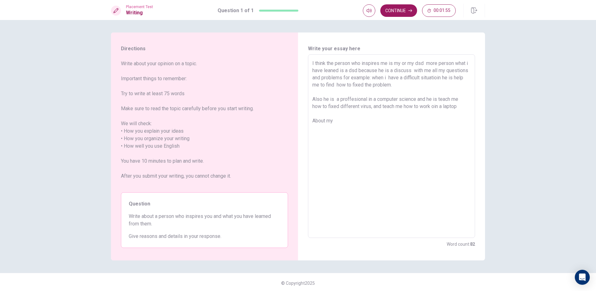
click at [402, 62] on textarea "I think the person who inspires me is my or my dsd more person what i have lean…" at bounding box center [391, 146] width 158 height 173
click at [440, 121] on textarea "I think the person who inspires me is my friendor my dsd more person what i hav…" at bounding box center [391, 146] width 158 height 173
click at [414, 60] on textarea "I think the person who inspires me is my friendor my dsd more person what i hav…" at bounding box center [391, 146] width 158 height 173
click at [365, 116] on textarea "I think the person who inspires me is my friend or my dsd more person what i ha…" at bounding box center [391, 146] width 158 height 173
click at [360, 135] on textarea "I think the person who inspires me is my friend or my dsd more person what i ha…" at bounding box center [391, 146] width 158 height 173
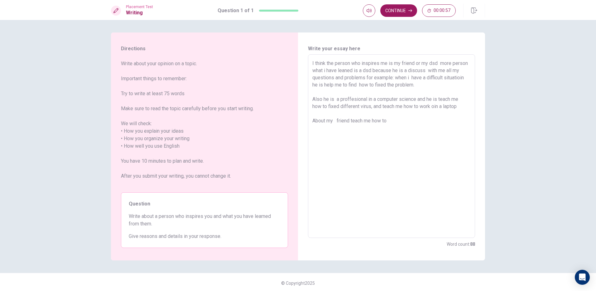
drag, startPoint x: 494, startPoint y: 263, endPoint x: 499, endPoint y: 238, distance: 26.0
click at [498, 253] on div "Directions Write about your opinion on a topic. Important things to remember: T…" at bounding box center [298, 155] width 596 height 271
click at [407, 128] on textarea "I think the person who inspires me is my friend or my dsd more person what i ha…" at bounding box center [391, 146] width 158 height 173
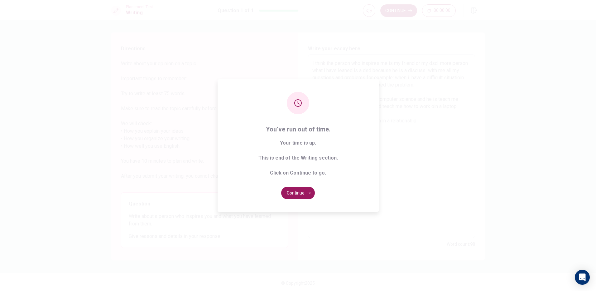
click at [294, 190] on button "Continue" at bounding box center [298, 192] width 34 height 12
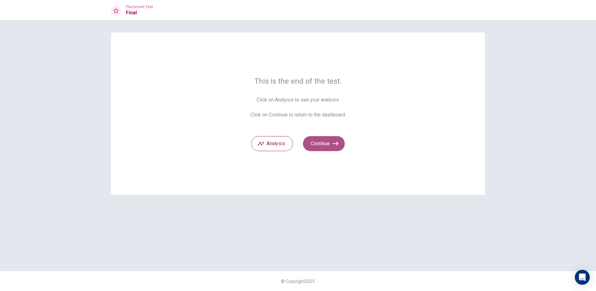
click at [340, 147] on button "Continue" at bounding box center [324, 143] width 42 height 15
